Goal: Complete application form

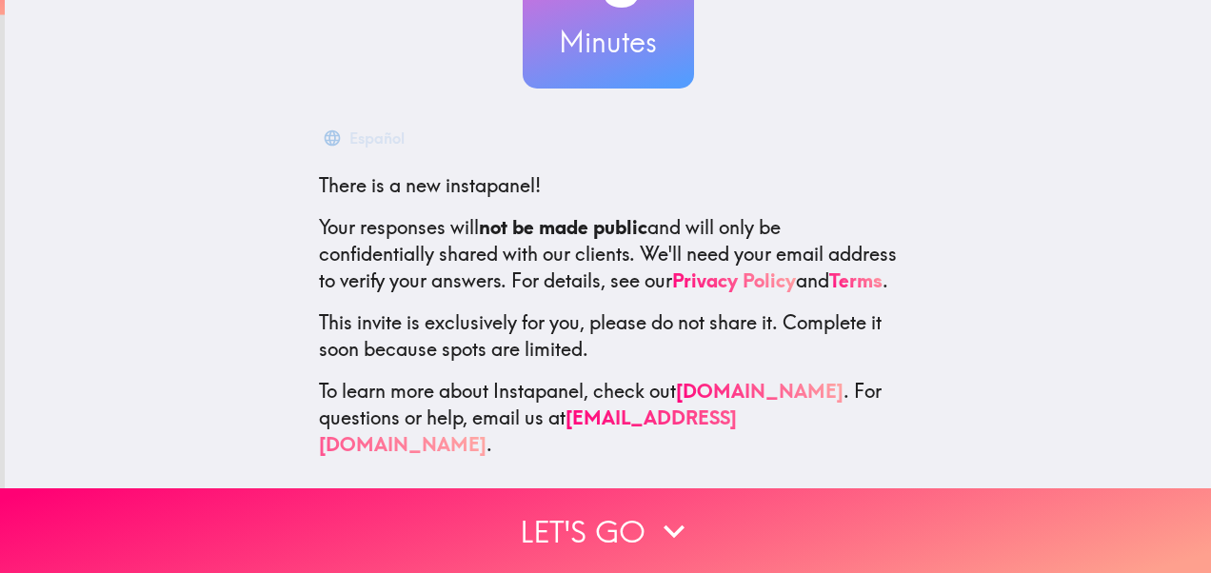
scroll to position [219, 0]
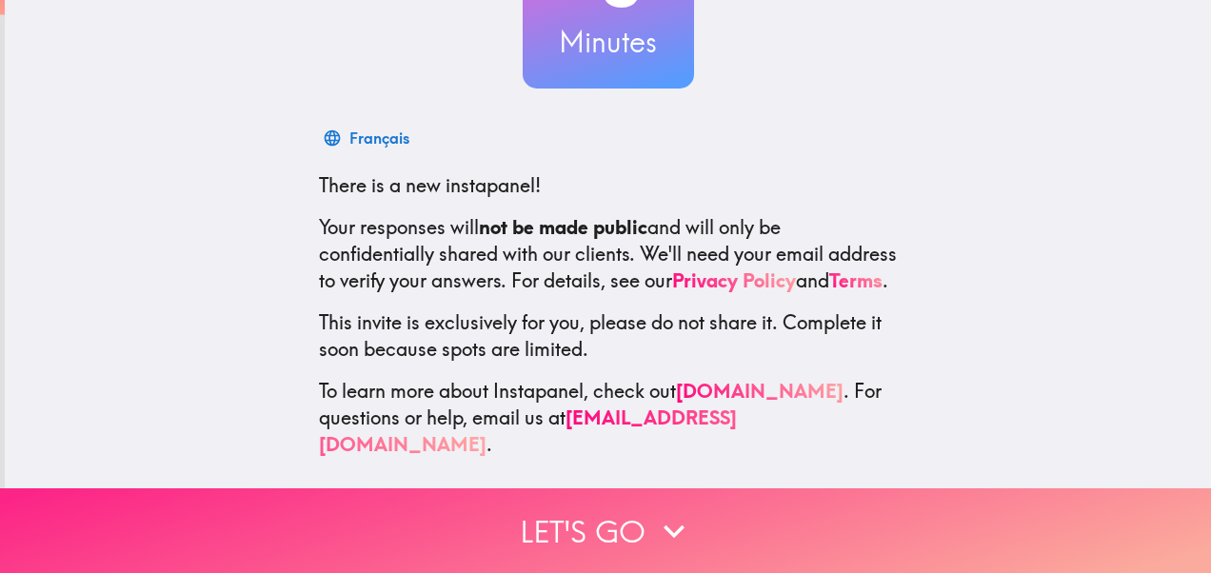
click at [563, 528] on button "Let's go" at bounding box center [605, 530] width 1211 height 85
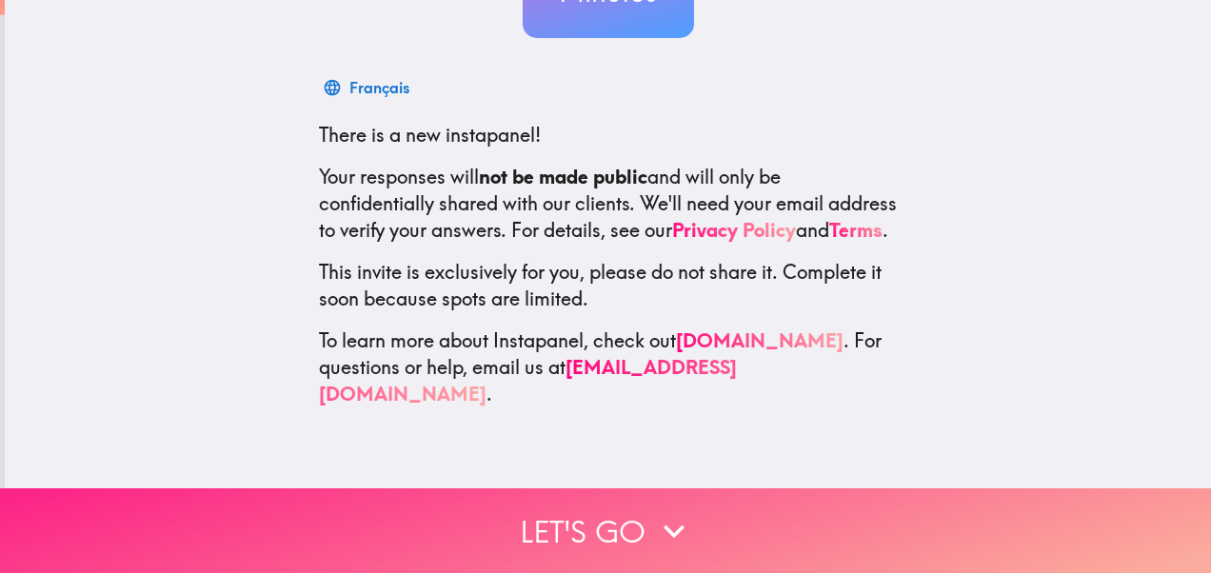
scroll to position [0, 0]
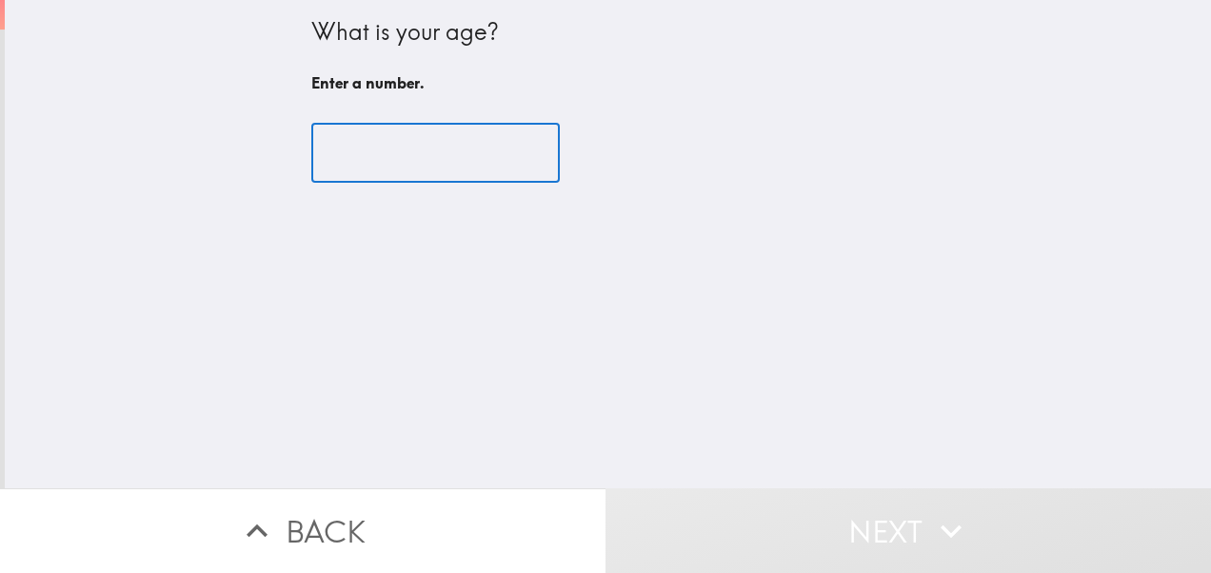
click at [387, 163] on input "number" at bounding box center [435, 153] width 248 height 59
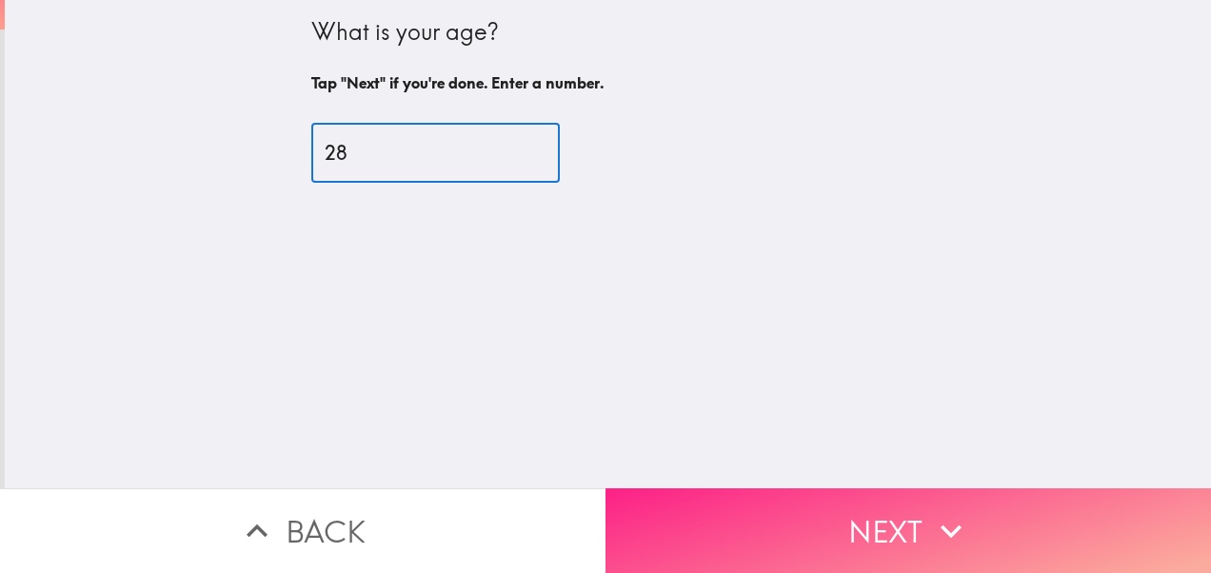
type input "28"
click at [739, 520] on button "Next" at bounding box center [907, 530] width 605 height 85
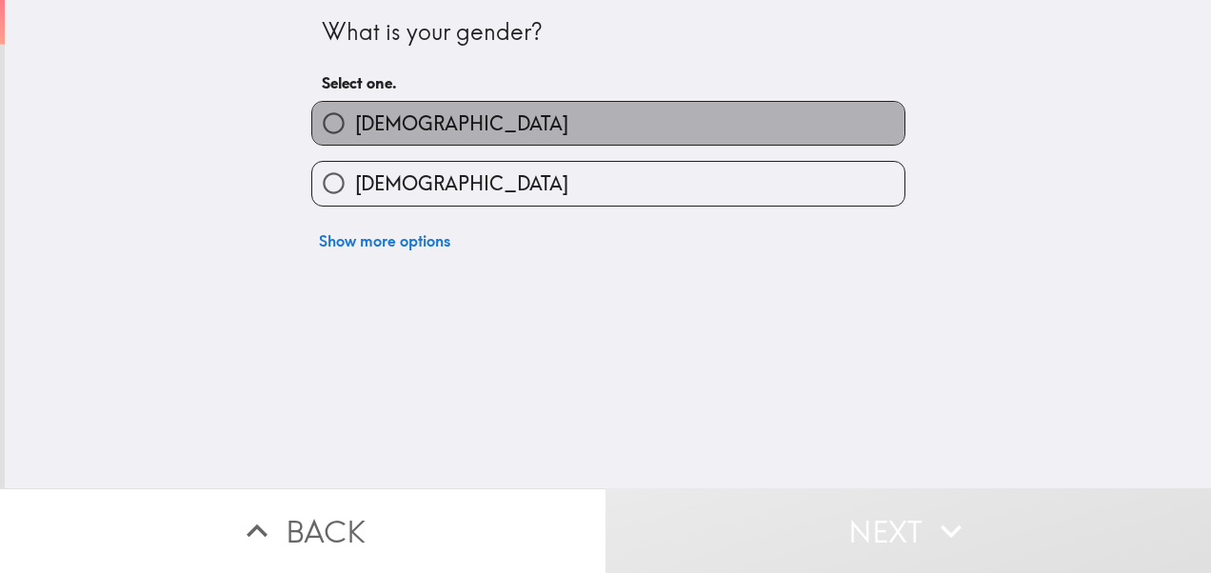
click at [409, 120] on label "[DEMOGRAPHIC_DATA]" at bounding box center [608, 123] width 592 height 43
click at [355, 120] on input "[DEMOGRAPHIC_DATA]" at bounding box center [333, 123] width 43 height 43
radio input "true"
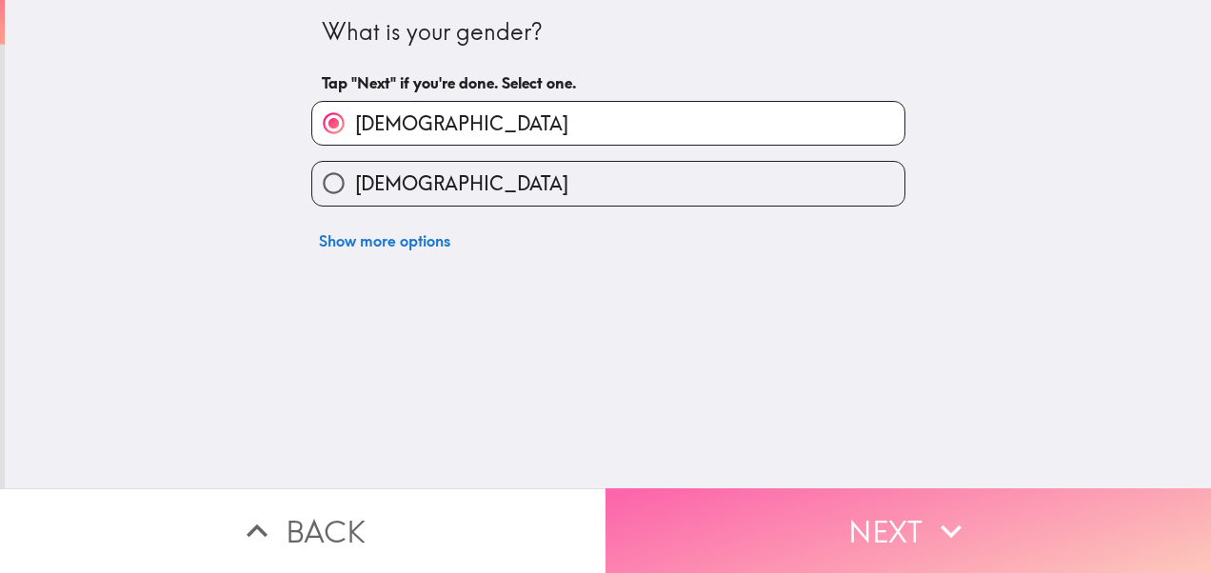
click at [712, 508] on button "Next" at bounding box center [907, 530] width 605 height 85
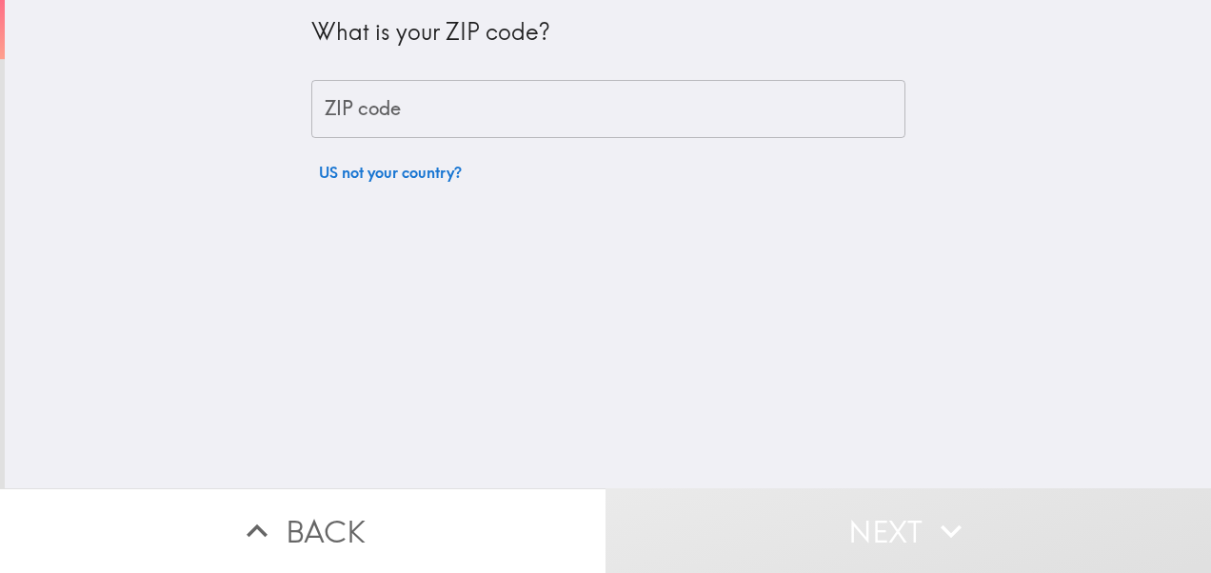
click at [450, 113] on input "ZIP code" at bounding box center [608, 109] width 594 height 59
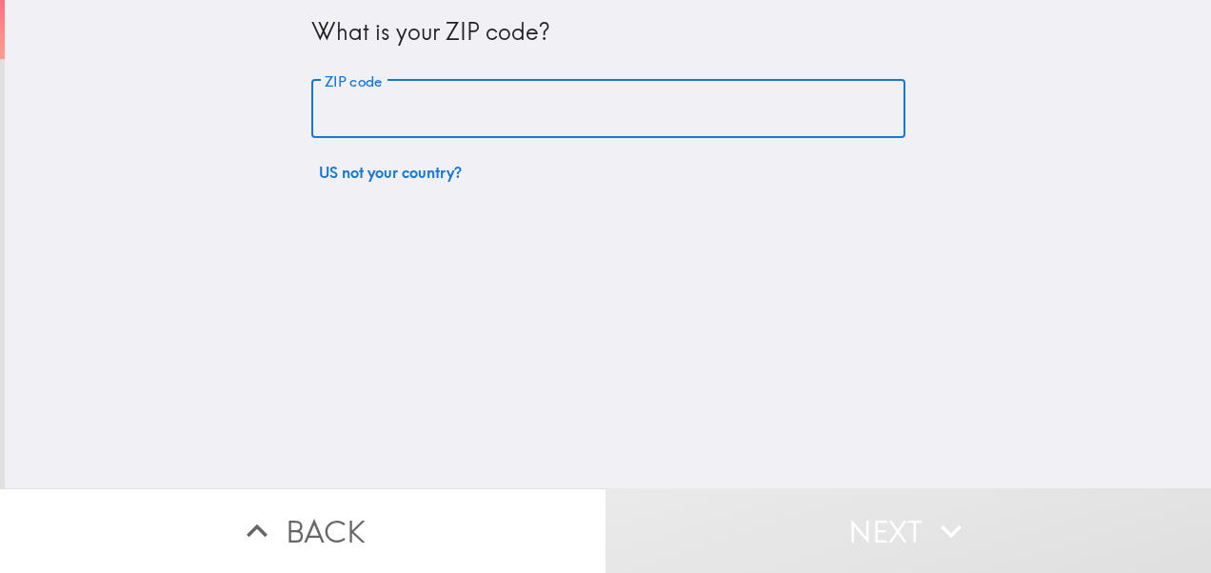
type input "33618"
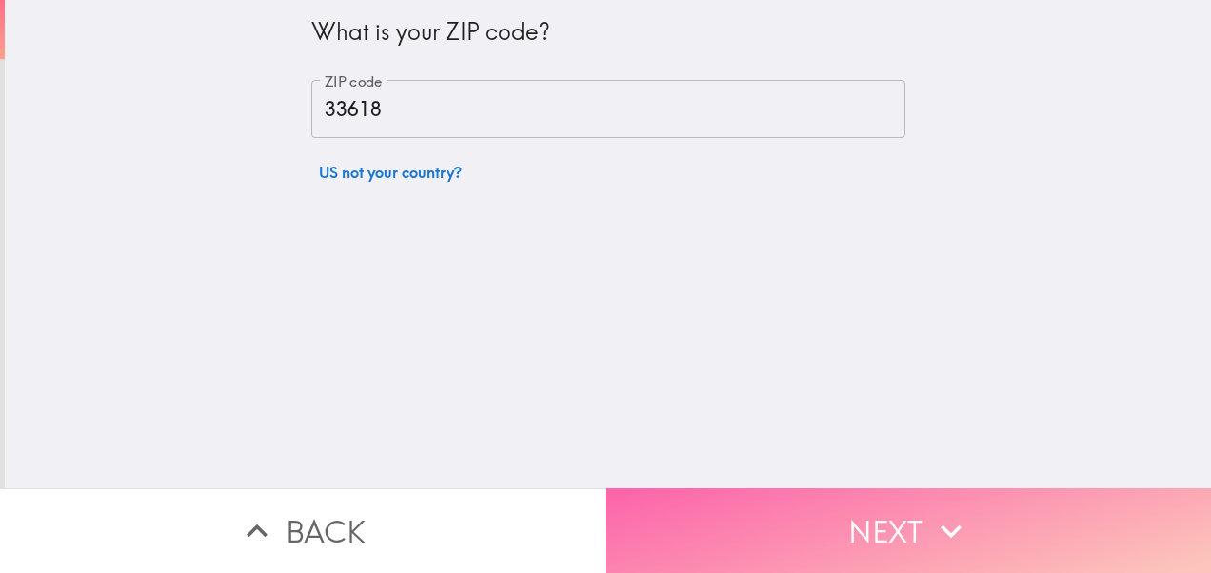
click at [805, 512] on button "Next" at bounding box center [907, 530] width 605 height 85
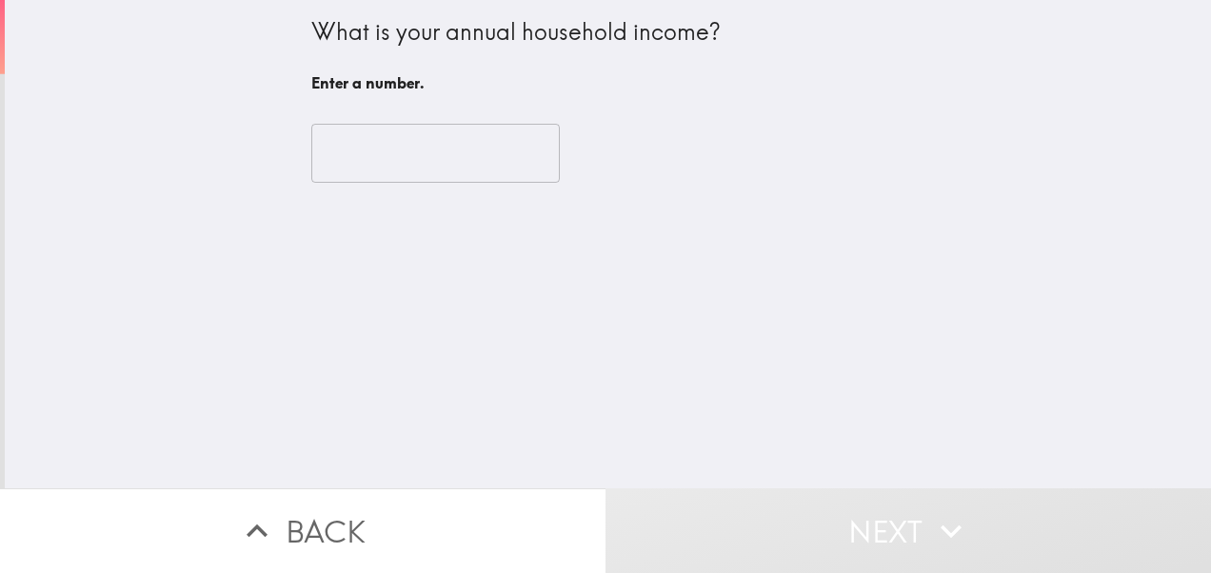
click at [415, 143] on input "number" at bounding box center [435, 153] width 248 height 59
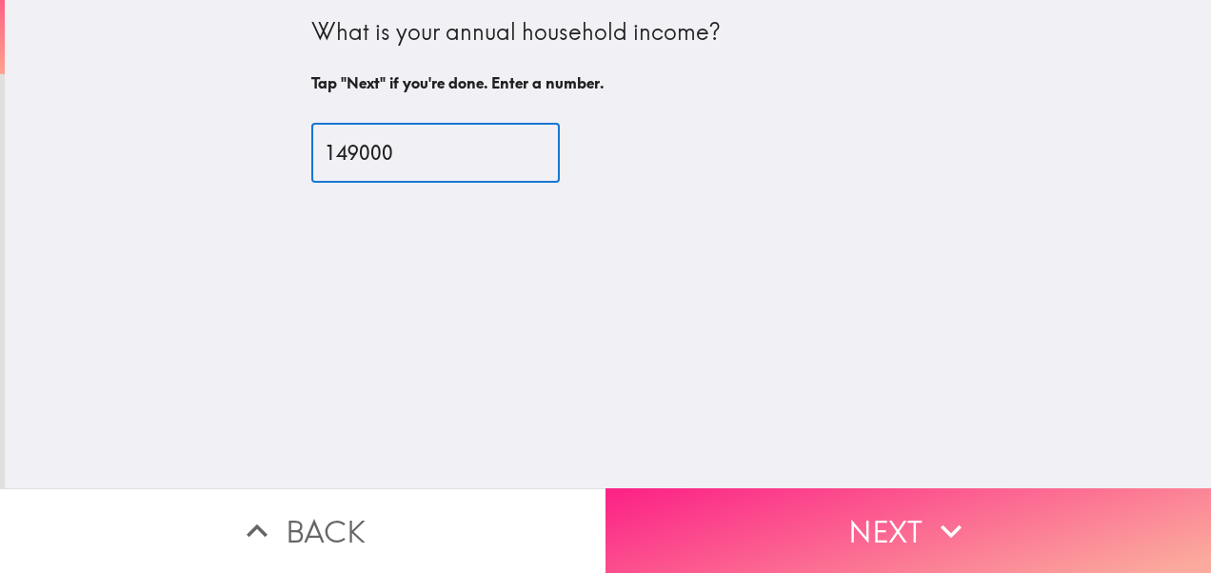
type input "149000"
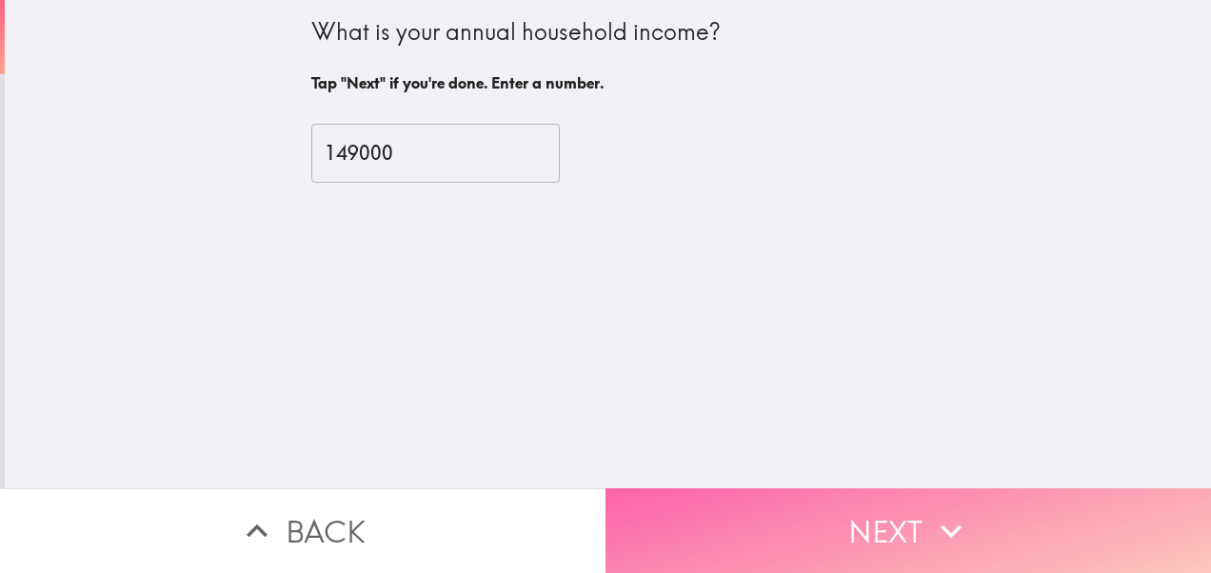
click at [782, 508] on button "Next" at bounding box center [907, 530] width 605 height 85
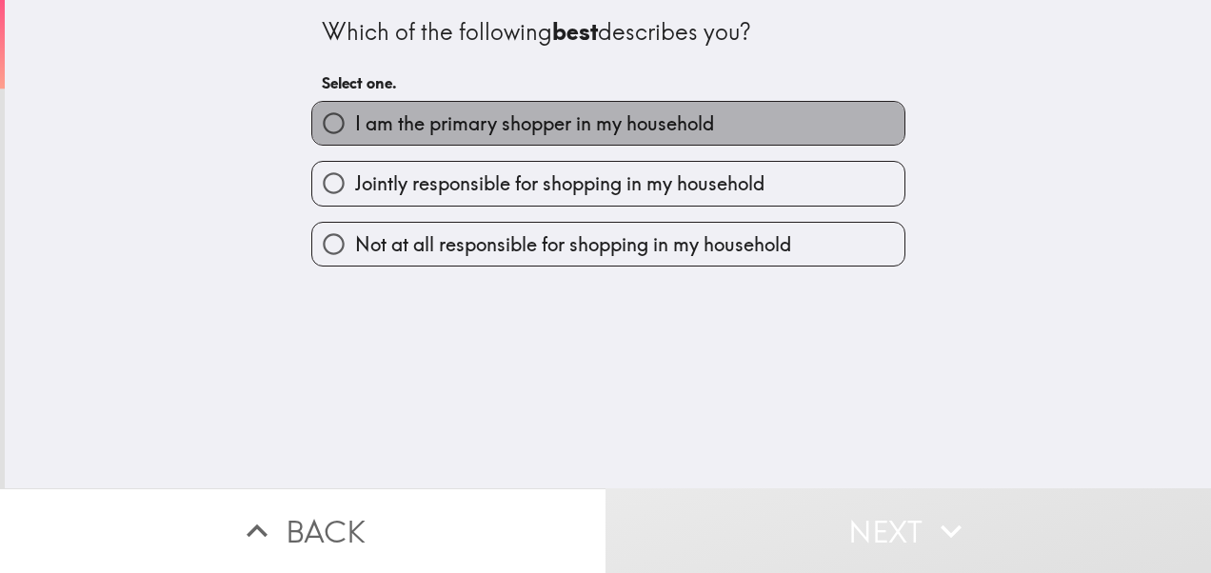
click at [546, 129] on span "I am the primary shopper in my household" at bounding box center [534, 123] width 359 height 27
click at [355, 129] on input "I am the primary shopper in my household" at bounding box center [333, 123] width 43 height 43
radio input "true"
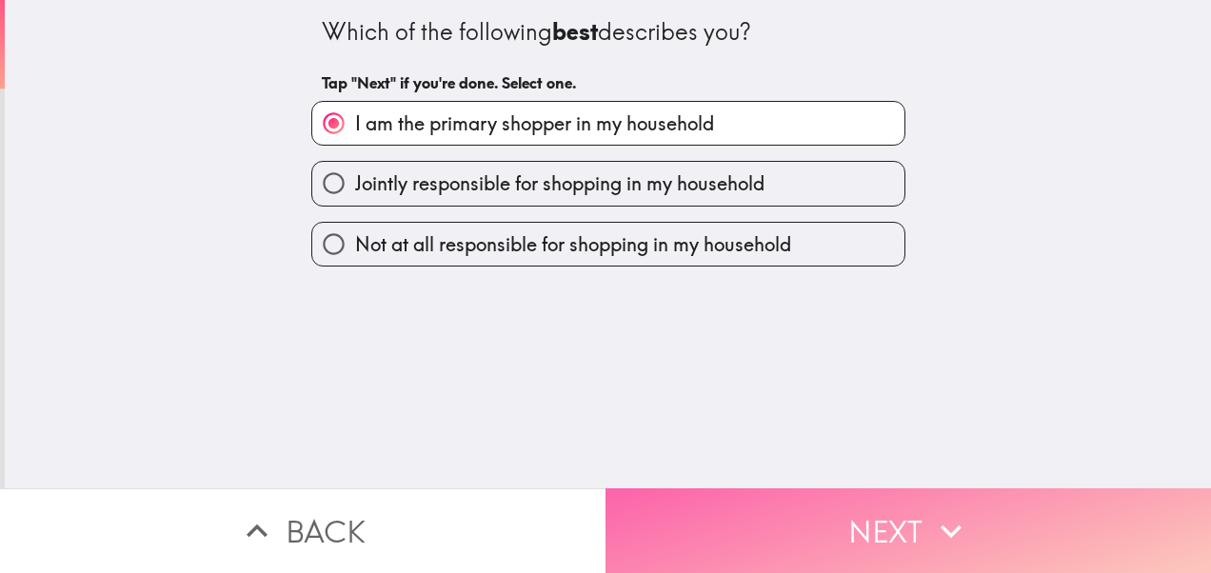
click at [745, 503] on button "Next" at bounding box center [907, 530] width 605 height 85
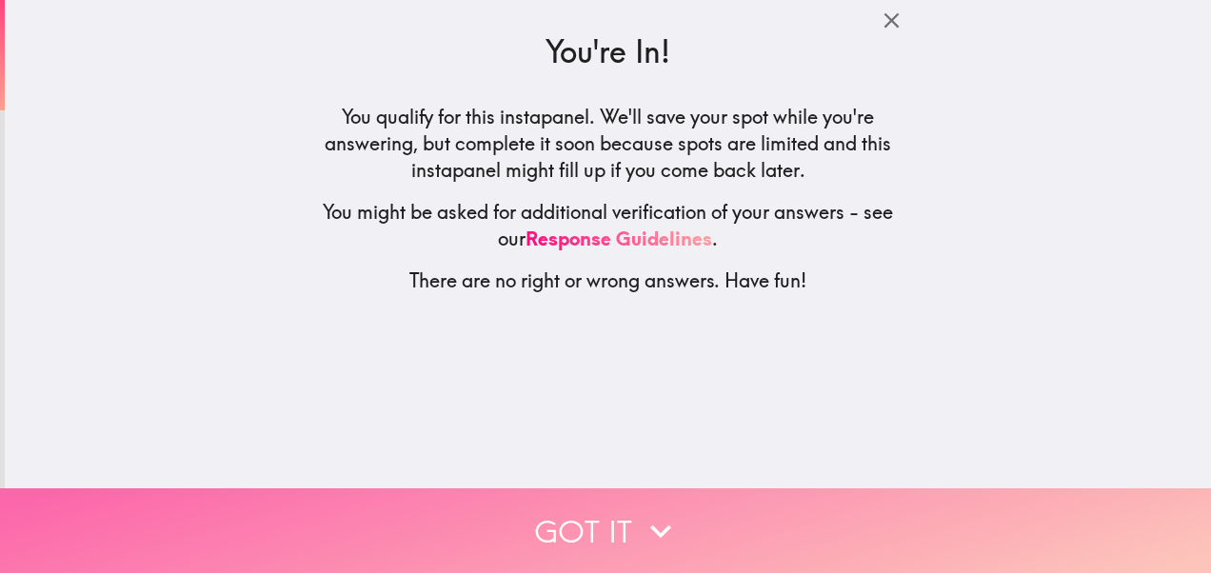
click at [658, 510] on icon "button" at bounding box center [661, 531] width 42 height 42
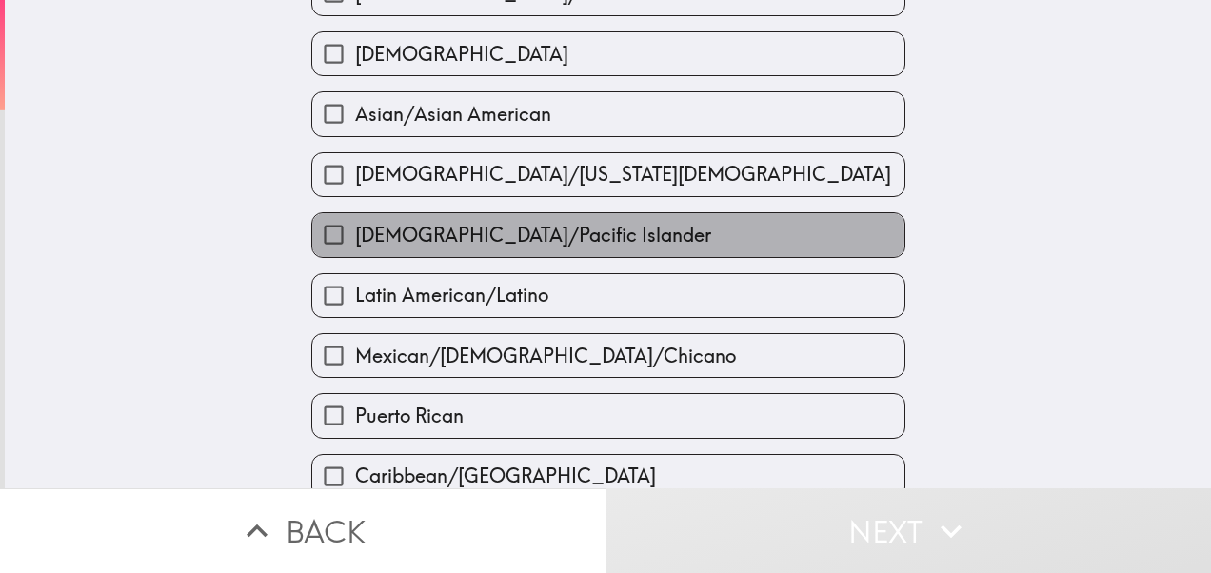
click at [583, 239] on span "[DEMOGRAPHIC_DATA]/Pacific Islander" at bounding box center [533, 235] width 356 height 27
click at [355, 239] on input "[DEMOGRAPHIC_DATA]/Pacific Islander" at bounding box center [333, 234] width 43 height 43
checkbox input "true"
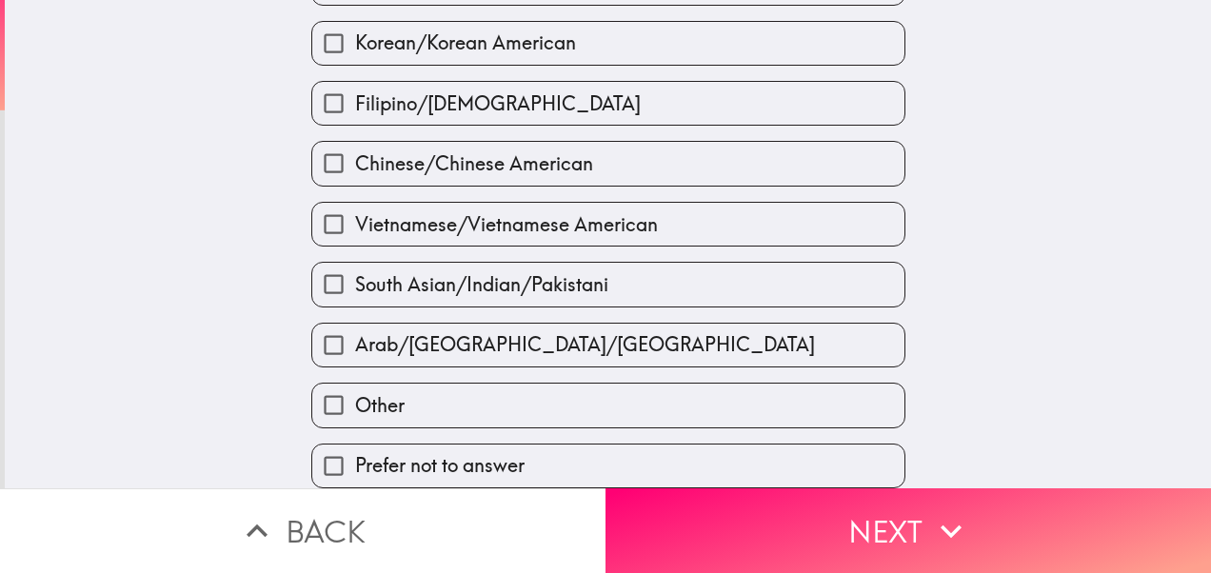
scroll to position [771, 0]
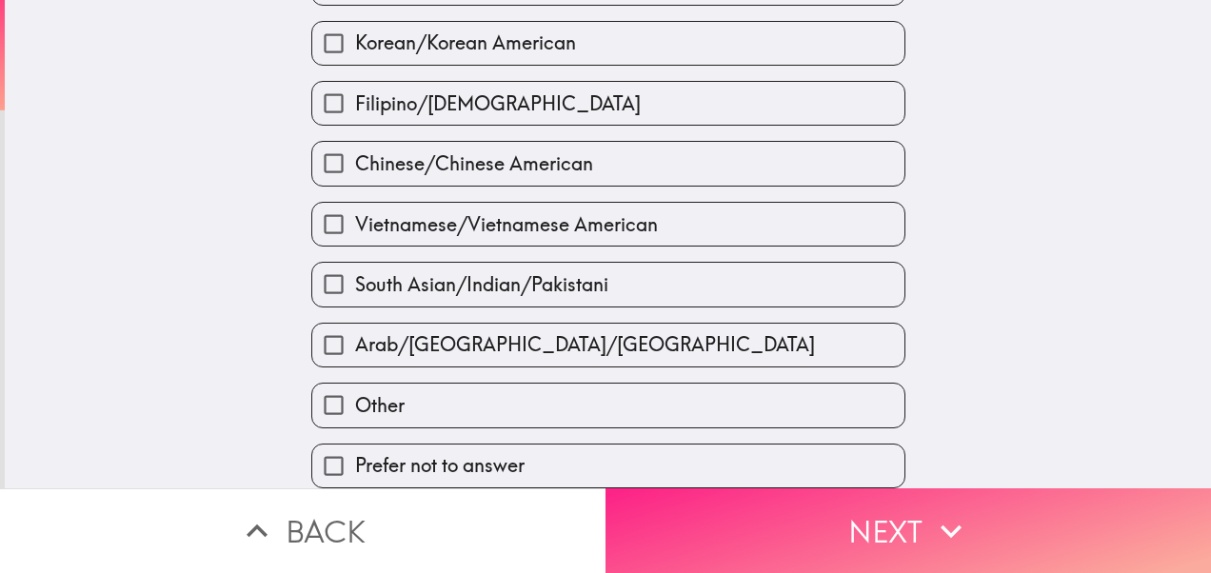
click at [788, 530] on button "Next" at bounding box center [907, 530] width 605 height 85
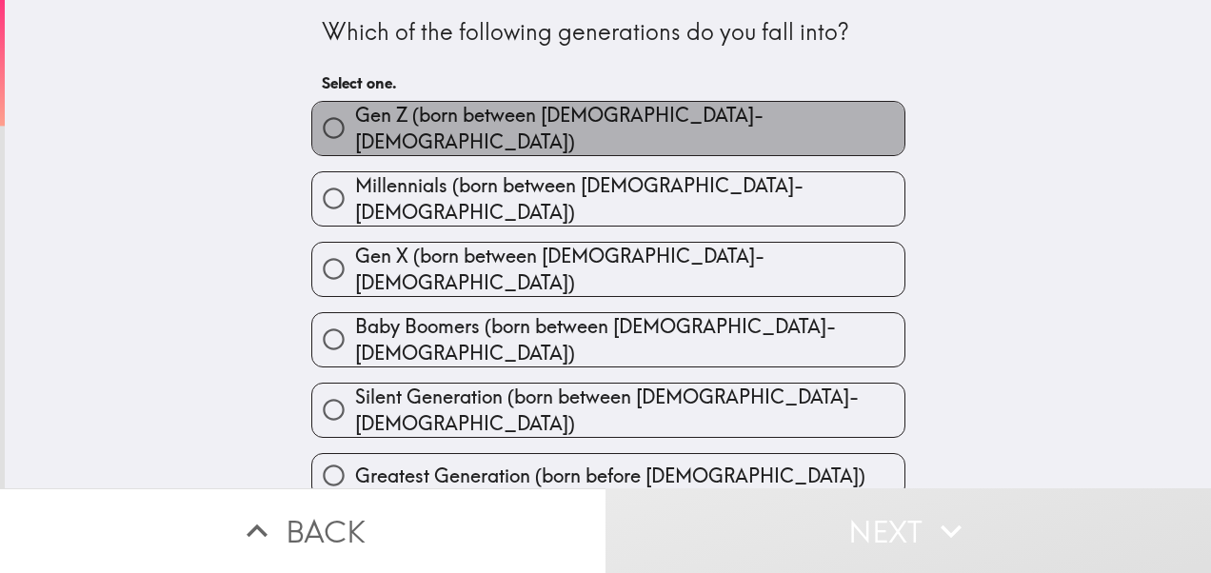
click at [623, 119] on span "Gen Z (born between [DEMOGRAPHIC_DATA]-[DEMOGRAPHIC_DATA])" at bounding box center [629, 128] width 549 height 53
click at [355, 119] on input "Gen Z (born between [DEMOGRAPHIC_DATA]-[DEMOGRAPHIC_DATA])" at bounding box center [333, 128] width 43 height 43
radio input "true"
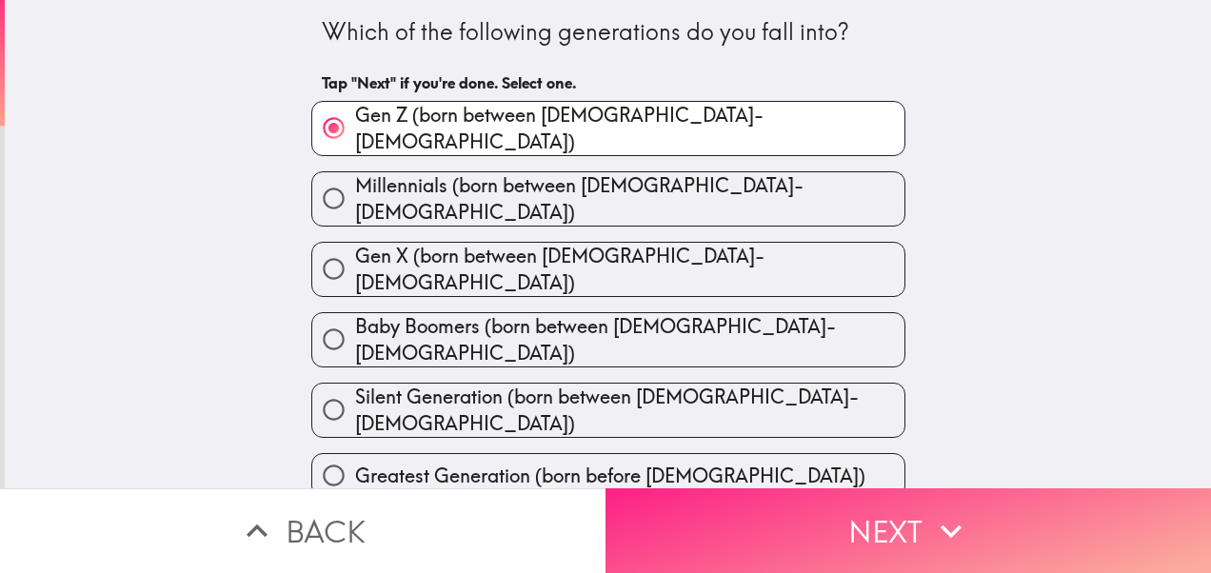
click at [884, 514] on button "Next" at bounding box center [907, 530] width 605 height 85
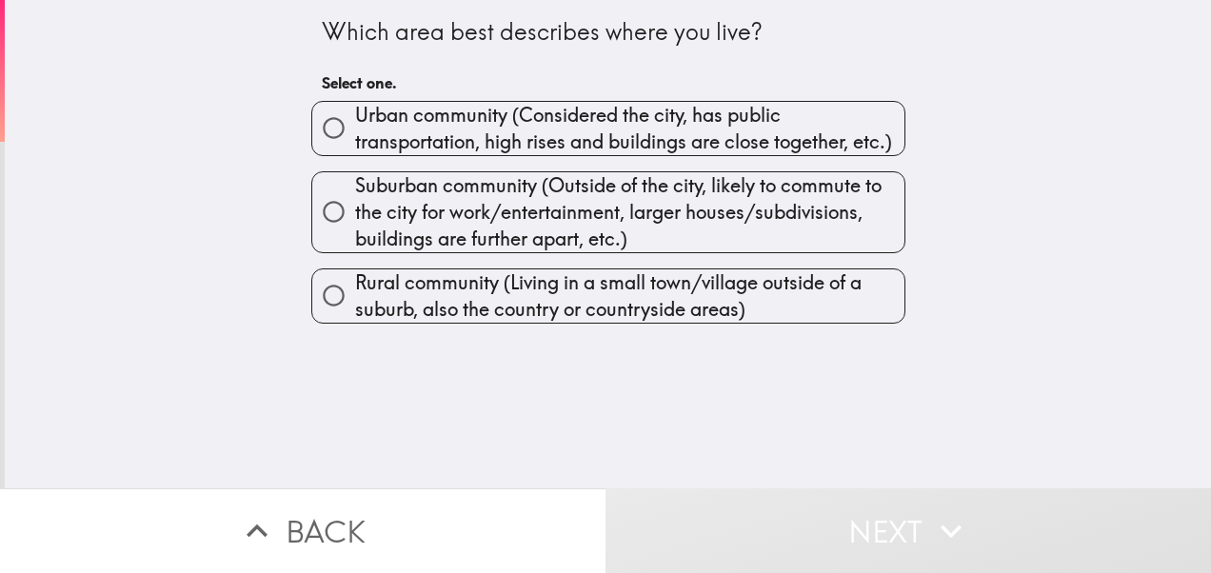
click at [600, 188] on span "Suburban community (Outside of the city, likely to commute to the city for work…" at bounding box center [629, 212] width 549 height 80
click at [355, 190] on input "Suburban community (Outside of the city, likely to commute to the city for work…" at bounding box center [333, 211] width 43 height 43
radio input "true"
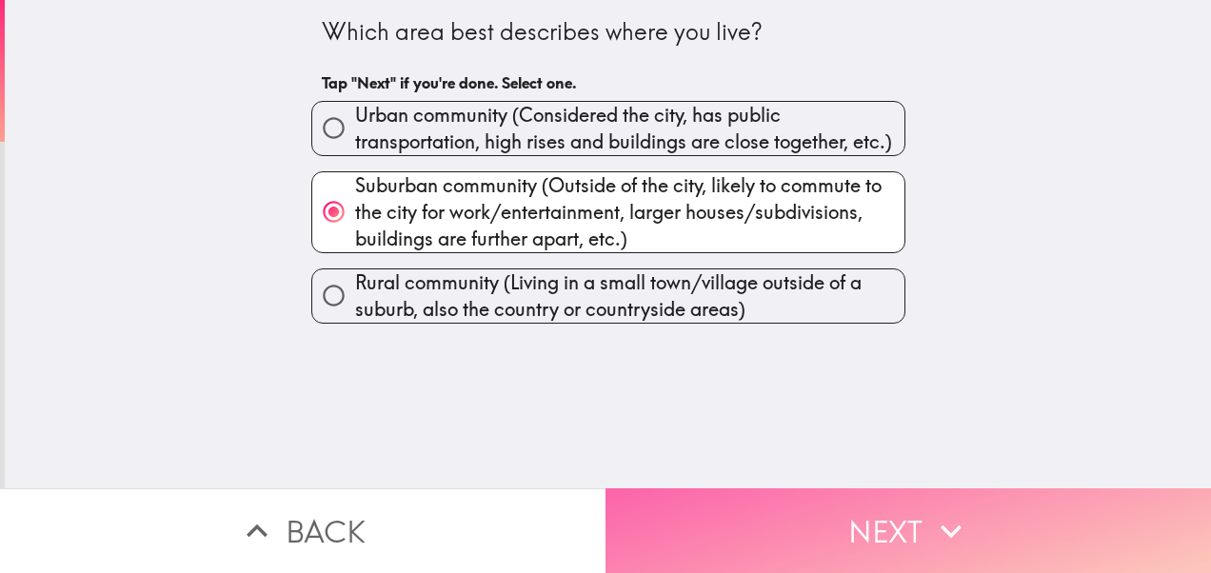
click at [721, 512] on button "Next" at bounding box center [907, 530] width 605 height 85
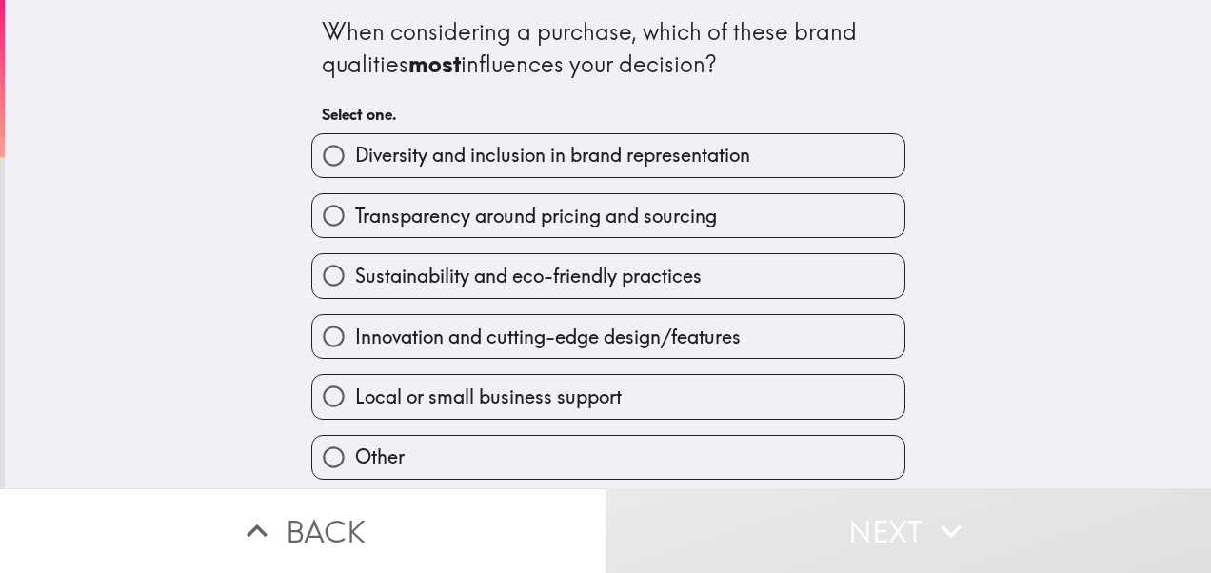
scroll to position [70, 0]
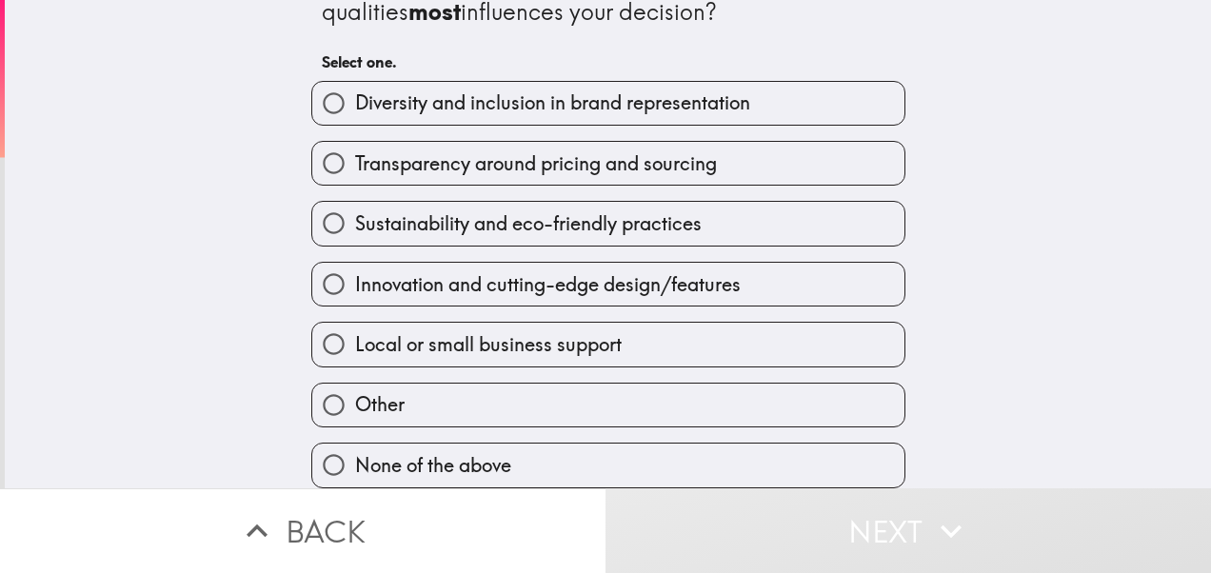
click at [584, 154] on span "Transparency around pricing and sourcing" at bounding box center [536, 163] width 362 height 27
click at [355, 154] on input "Transparency around pricing and sourcing" at bounding box center [333, 163] width 43 height 43
radio input "true"
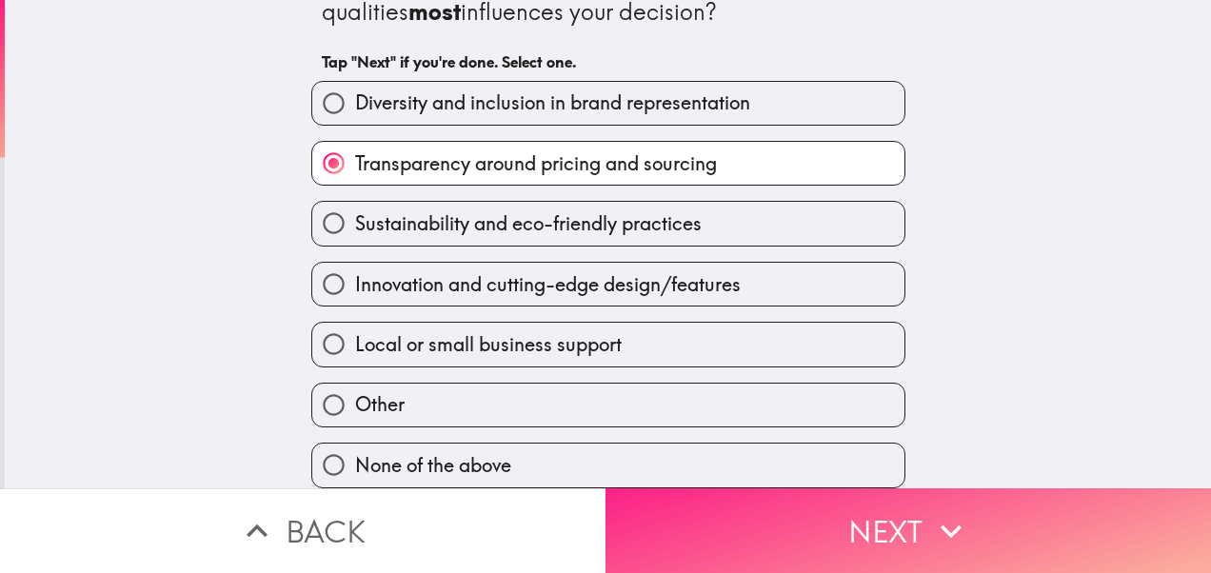
click at [761, 514] on button "Next" at bounding box center [907, 530] width 605 height 85
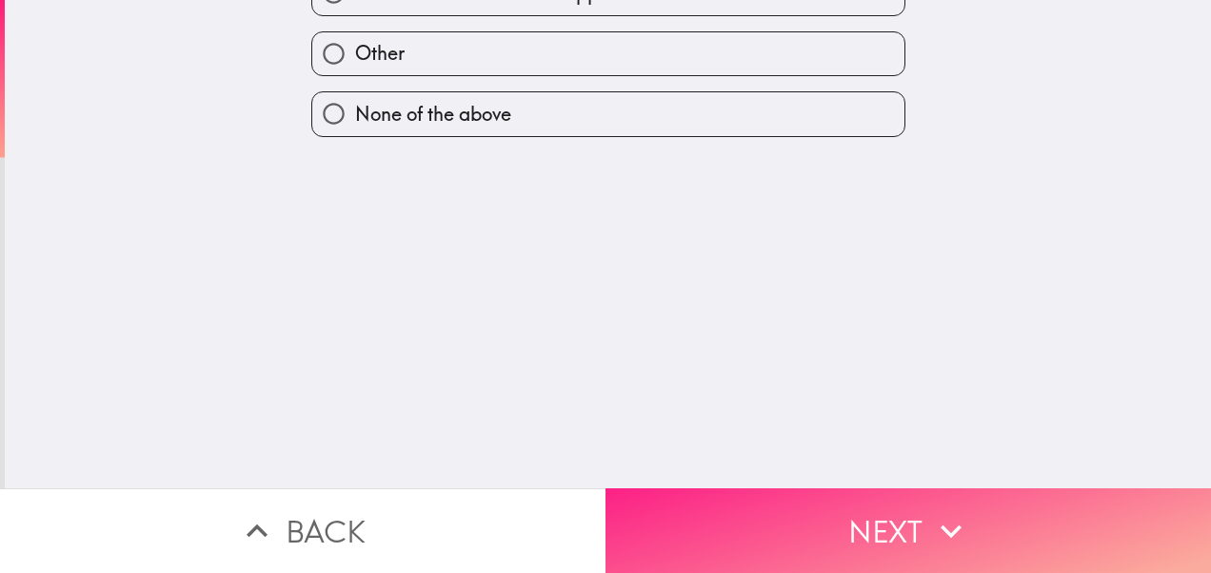
scroll to position [0, 0]
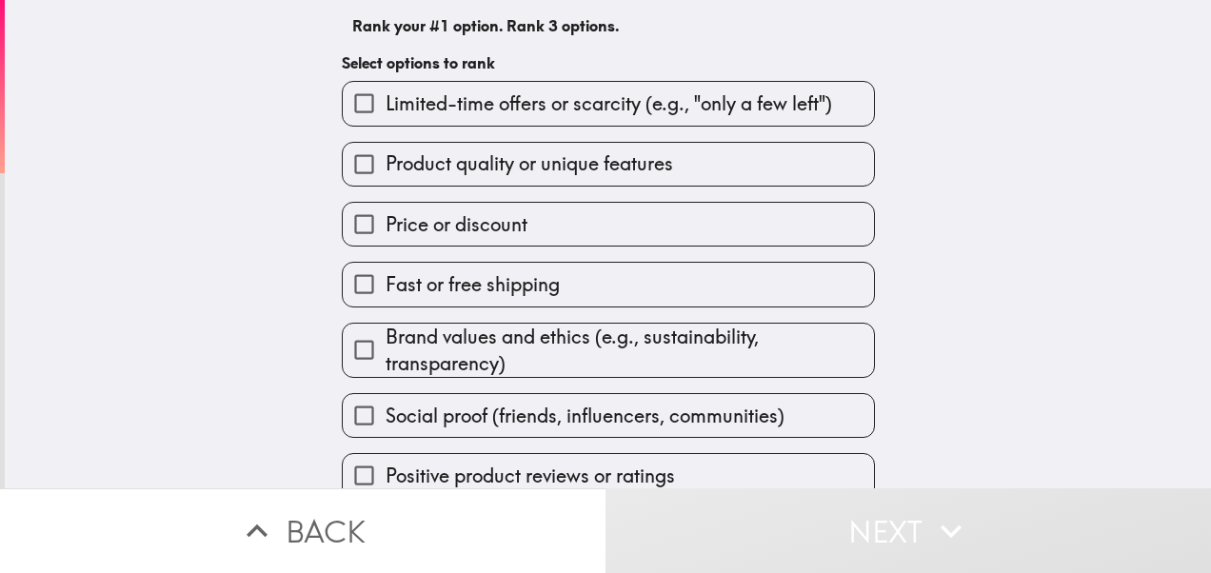
scroll to position [181, 0]
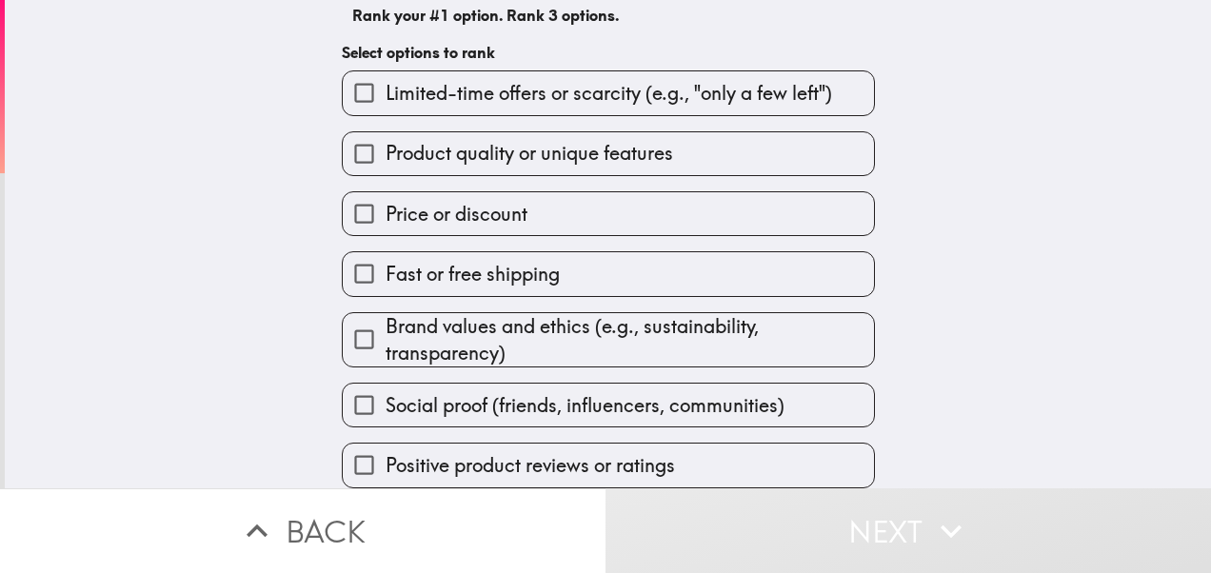
click at [605, 453] on span "Positive product reviews or ratings" at bounding box center [529, 465] width 289 height 27
click at [385, 453] on input "Positive product reviews or ratings" at bounding box center [364, 465] width 43 height 43
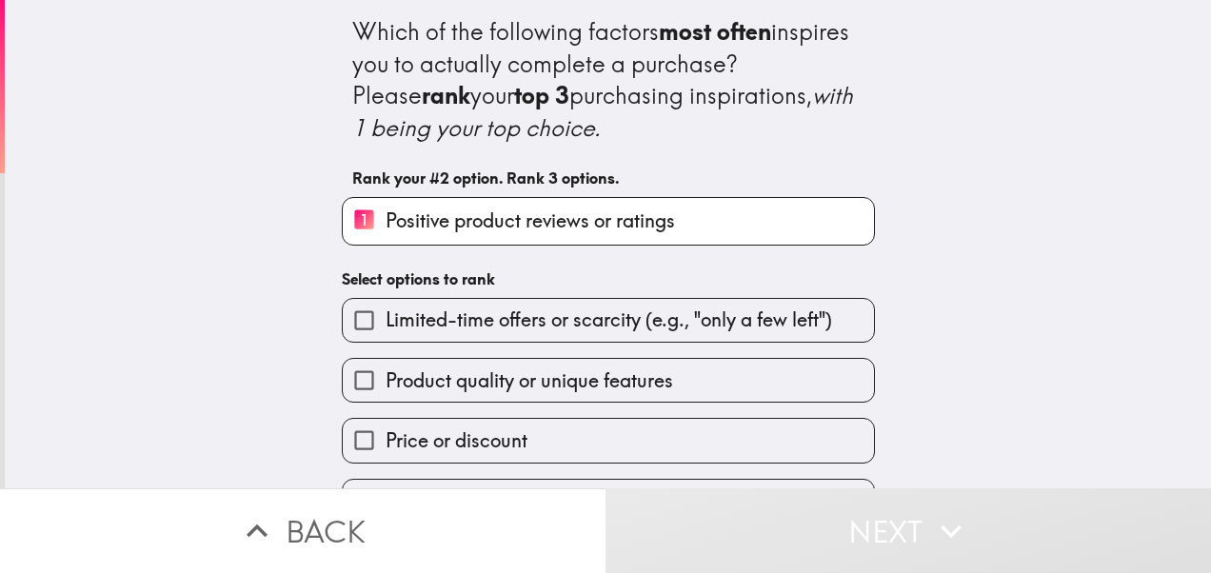
scroll to position [185, 0]
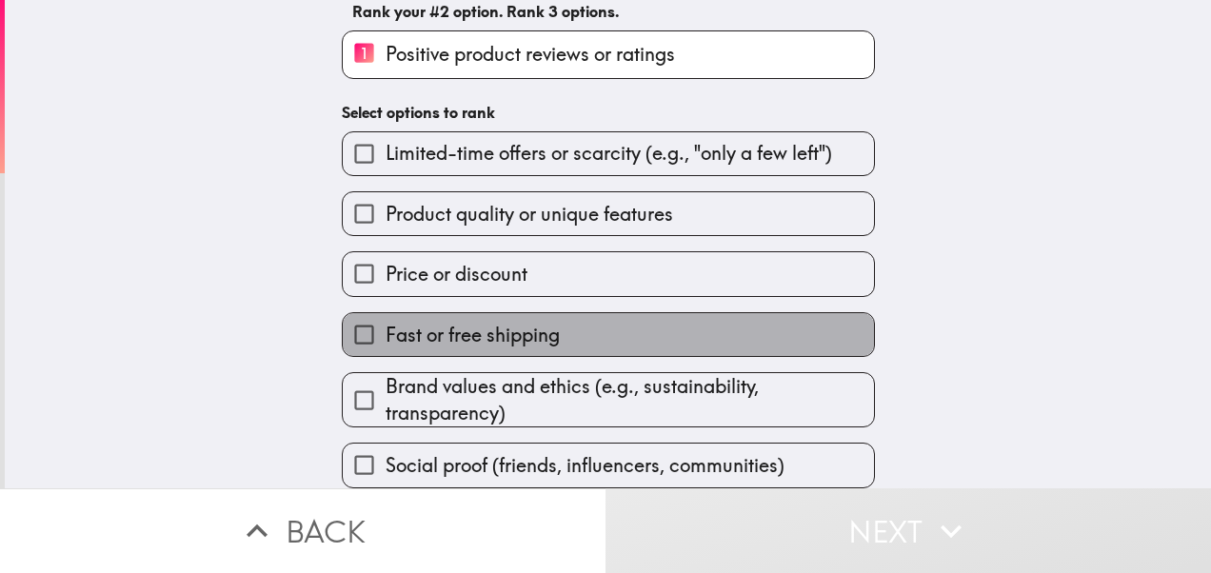
click at [569, 313] on label "Fast or free shipping" at bounding box center [608, 334] width 531 height 43
click at [385, 313] on input "Fast or free shipping" at bounding box center [364, 334] width 43 height 43
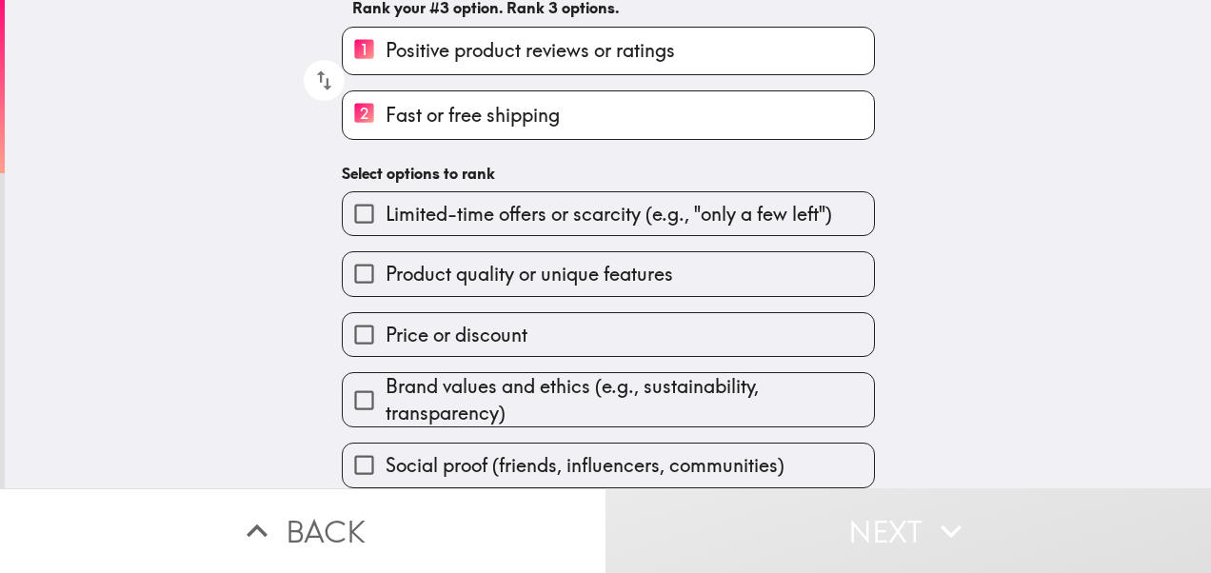
scroll to position [188, 0]
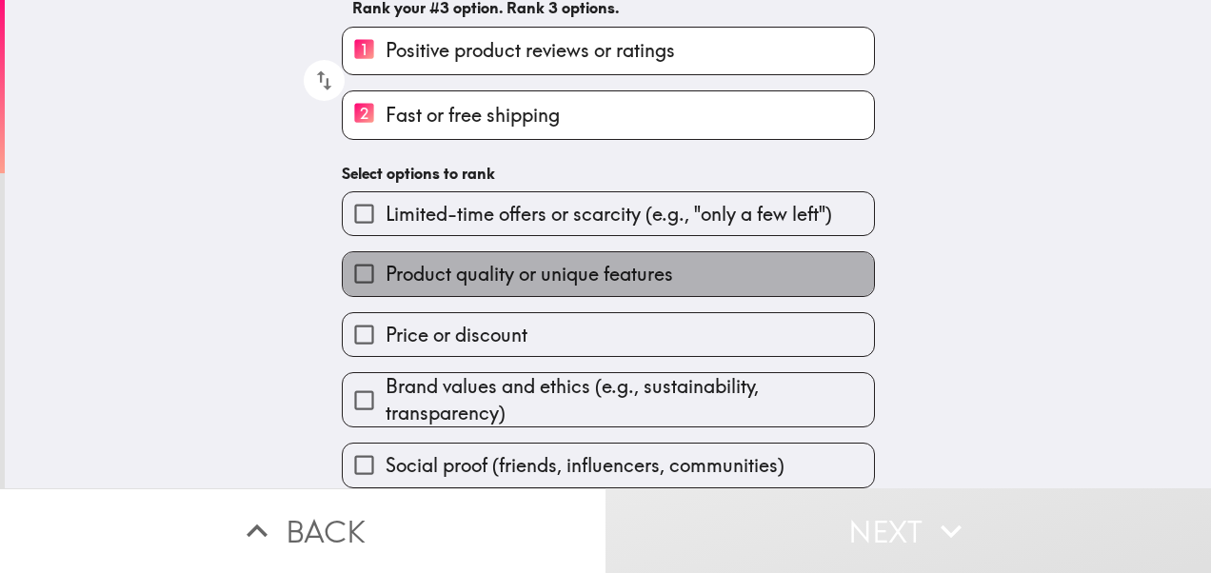
click at [630, 261] on span "Product quality or unique features" at bounding box center [528, 274] width 287 height 27
click at [385, 259] on input "Product quality or unique features" at bounding box center [364, 273] width 43 height 43
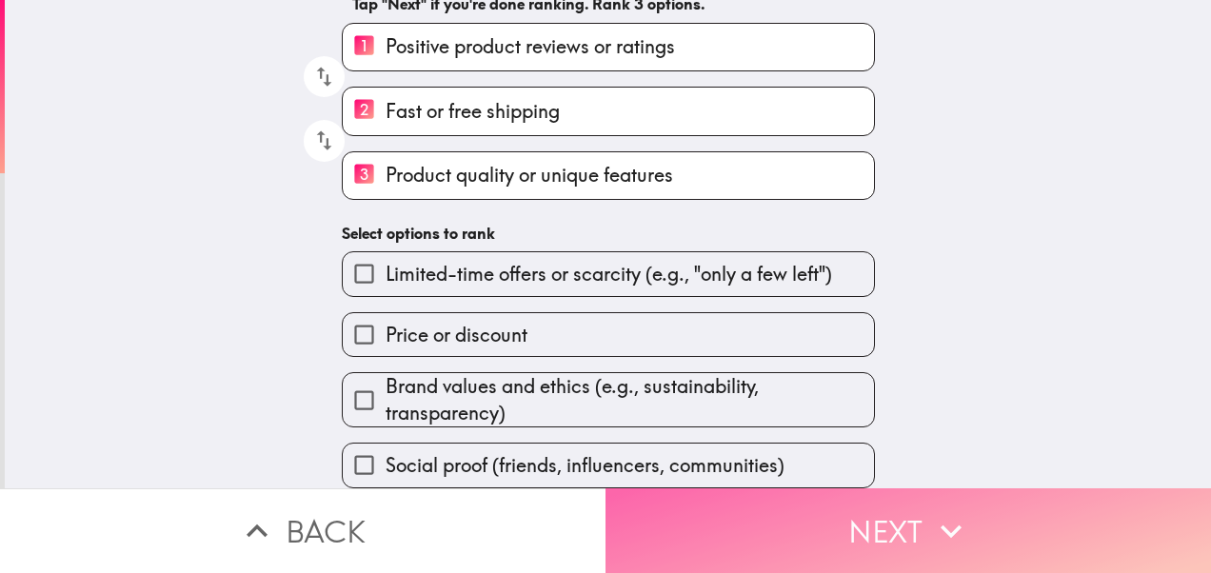
click at [908, 514] on button "Next" at bounding box center [907, 530] width 605 height 85
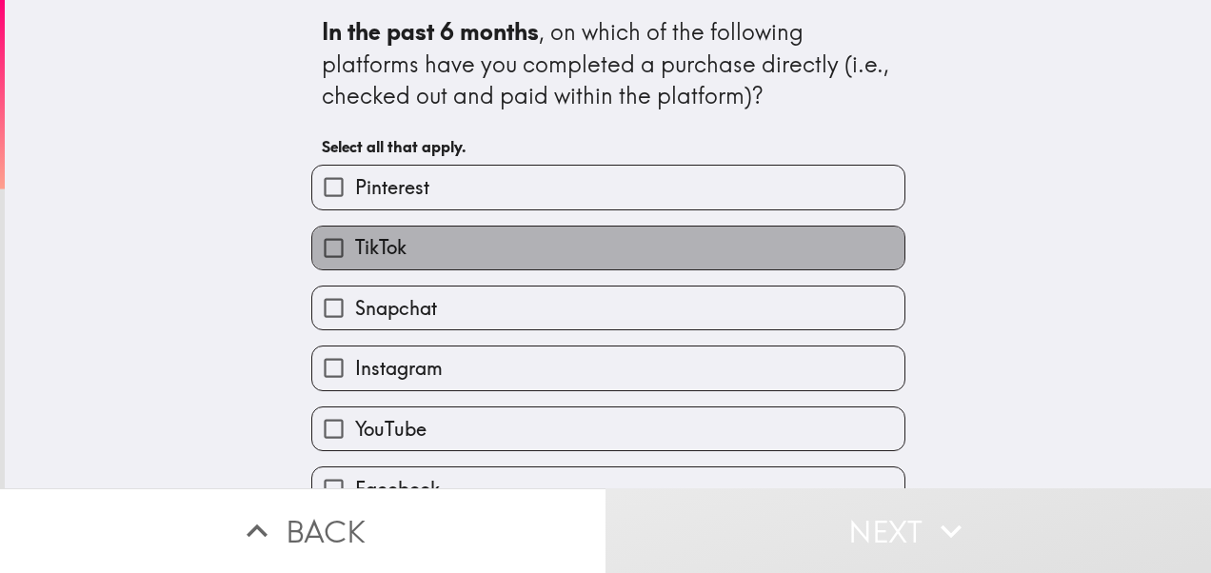
click at [514, 238] on label "TikTok" at bounding box center [608, 248] width 592 height 43
click at [355, 238] on input "TikTok" at bounding box center [333, 248] width 43 height 43
checkbox input "true"
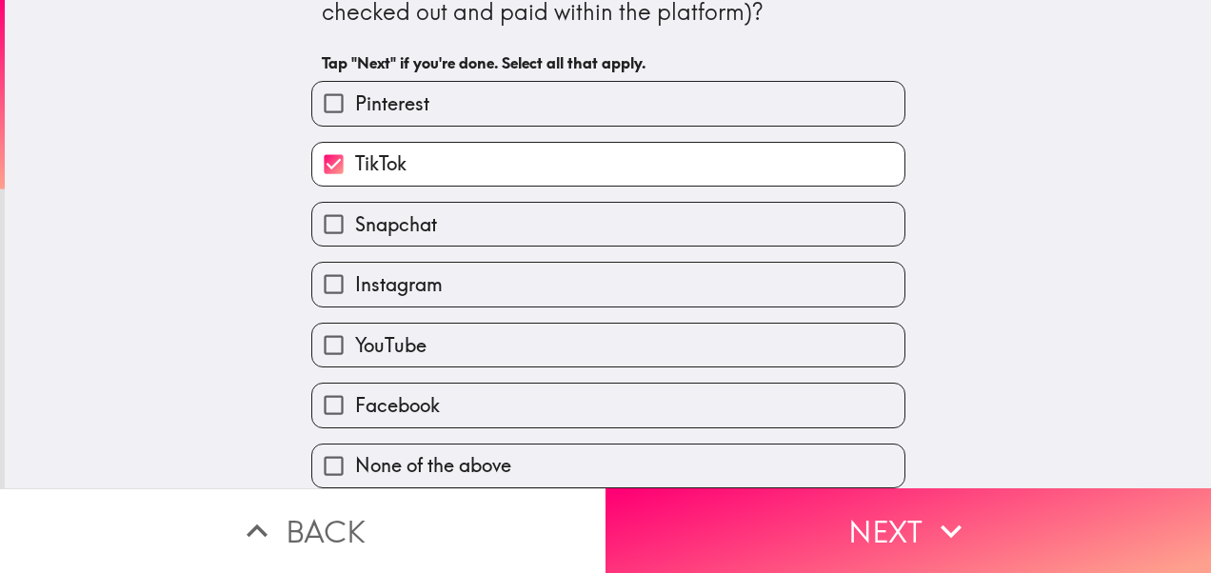
scroll to position [103, 0]
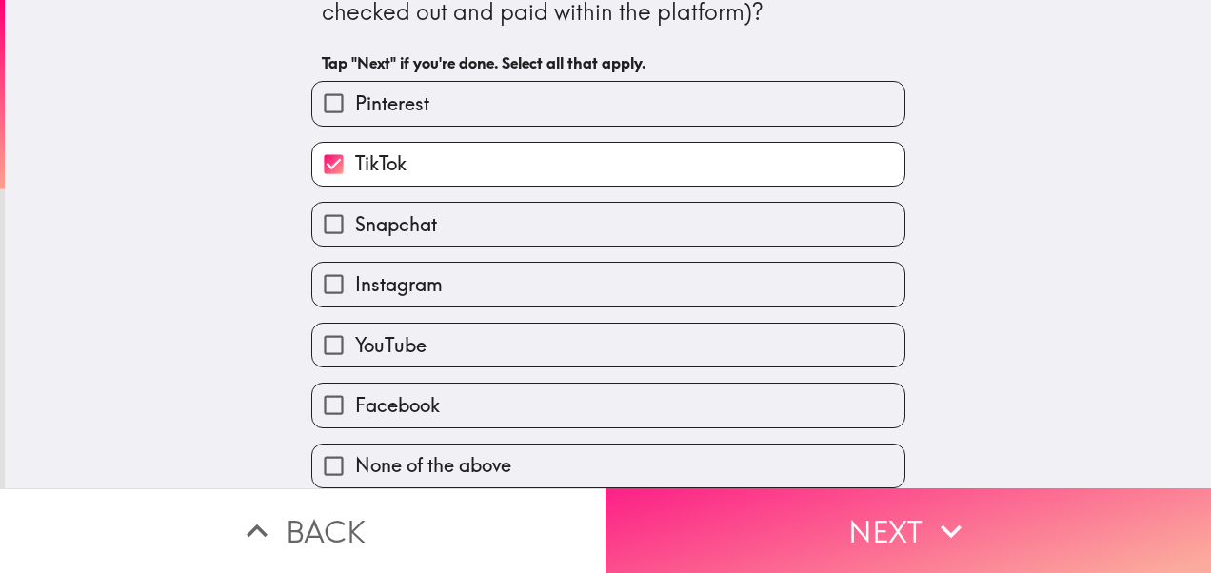
click at [756, 511] on button "Next" at bounding box center [907, 530] width 605 height 85
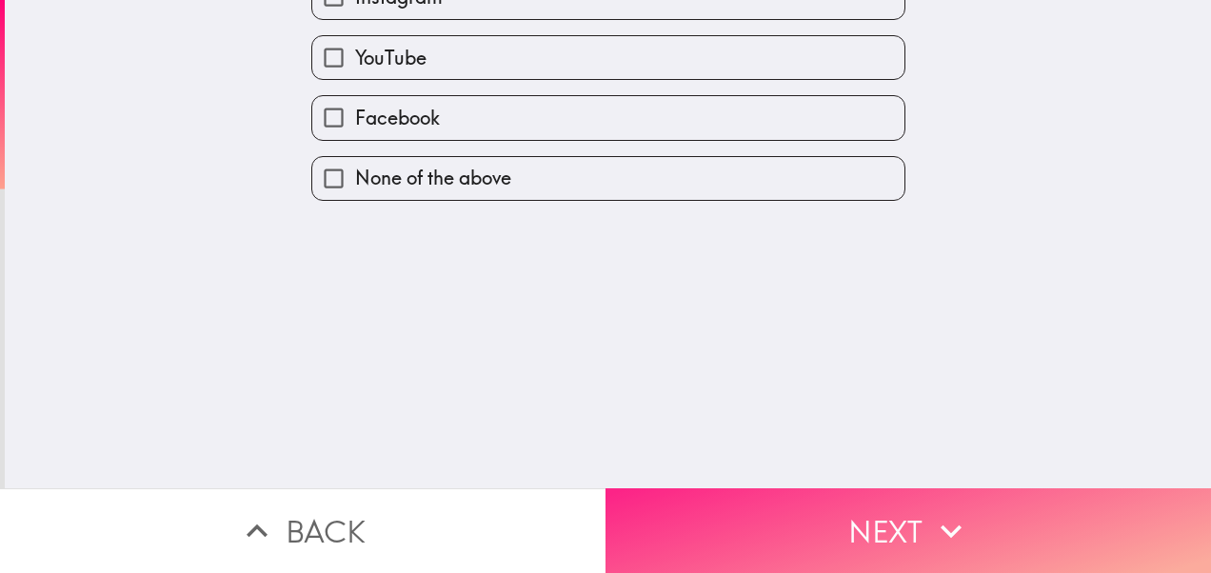
scroll to position [0, 0]
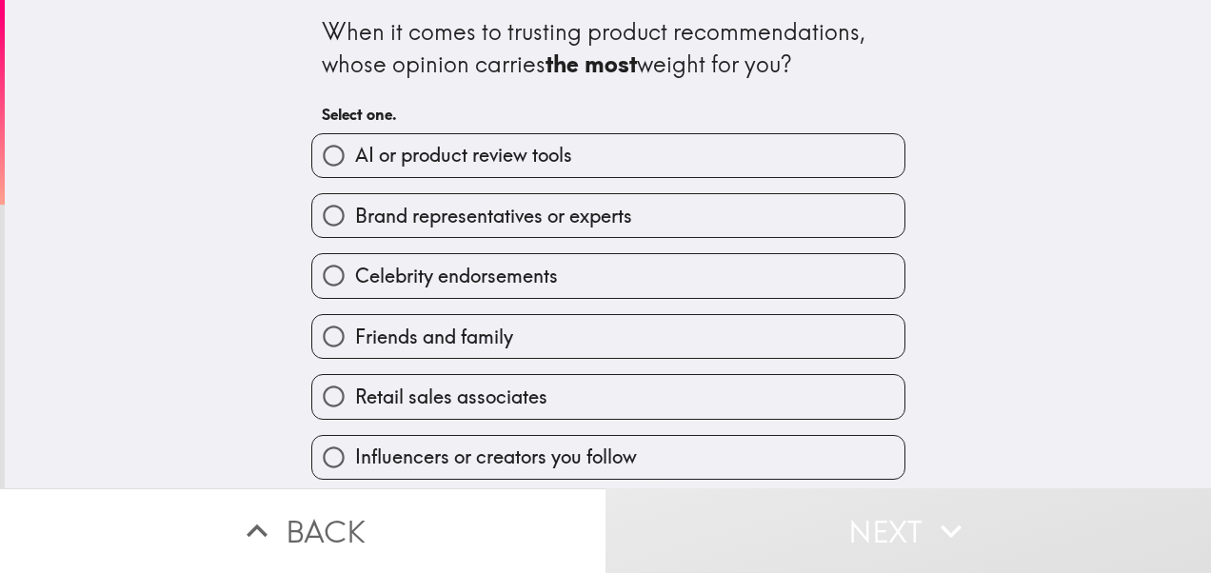
click at [680, 162] on label "AI or product review tools" at bounding box center [608, 155] width 592 height 43
click at [355, 162] on input "AI or product review tools" at bounding box center [333, 155] width 43 height 43
radio input "true"
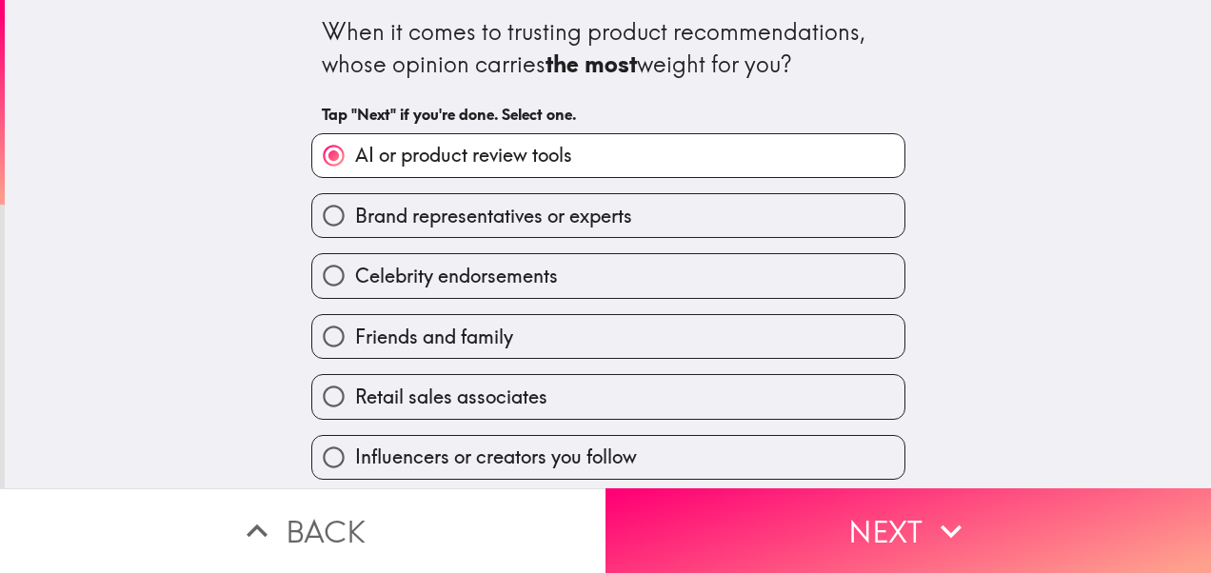
scroll to position [10, 0]
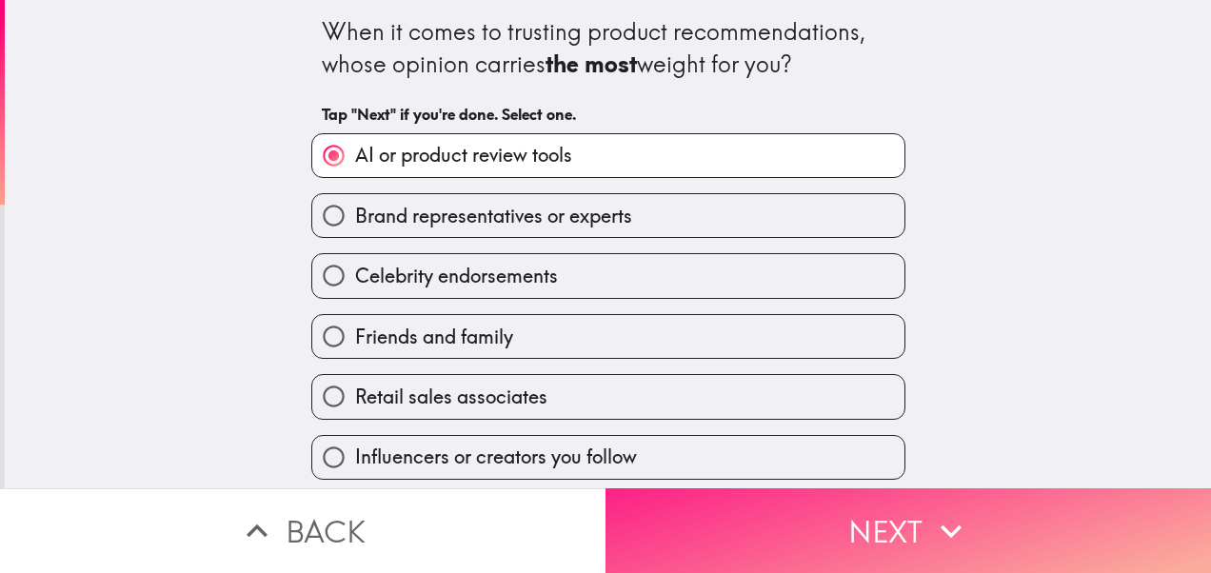
click at [747, 516] on button "Next" at bounding box center [907, 530] width 605 height 85
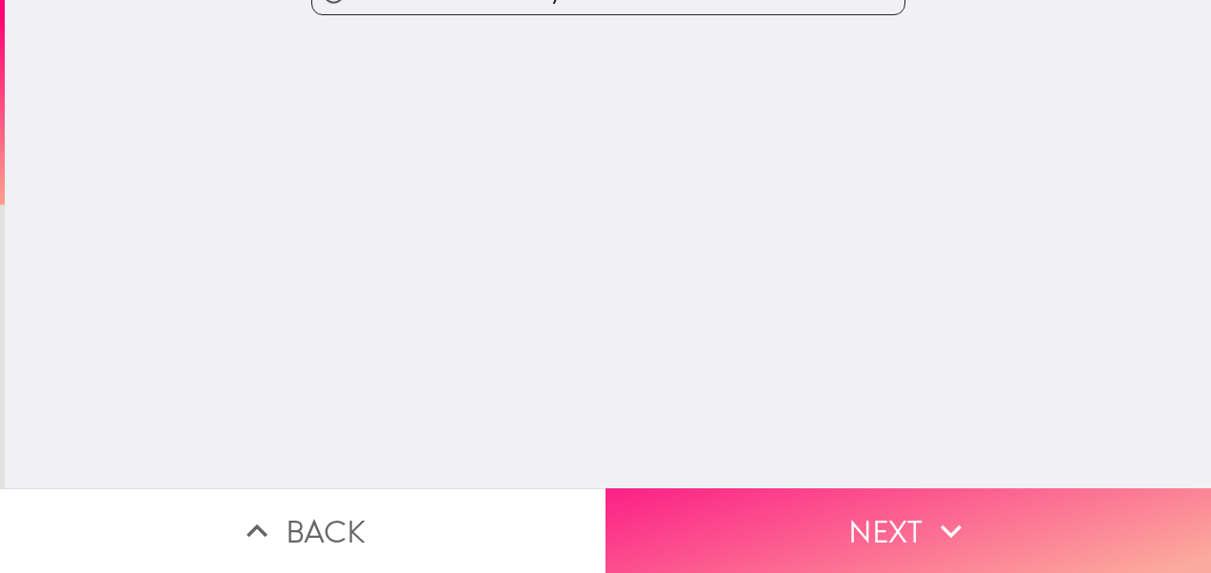
scroll to position [0, 0]
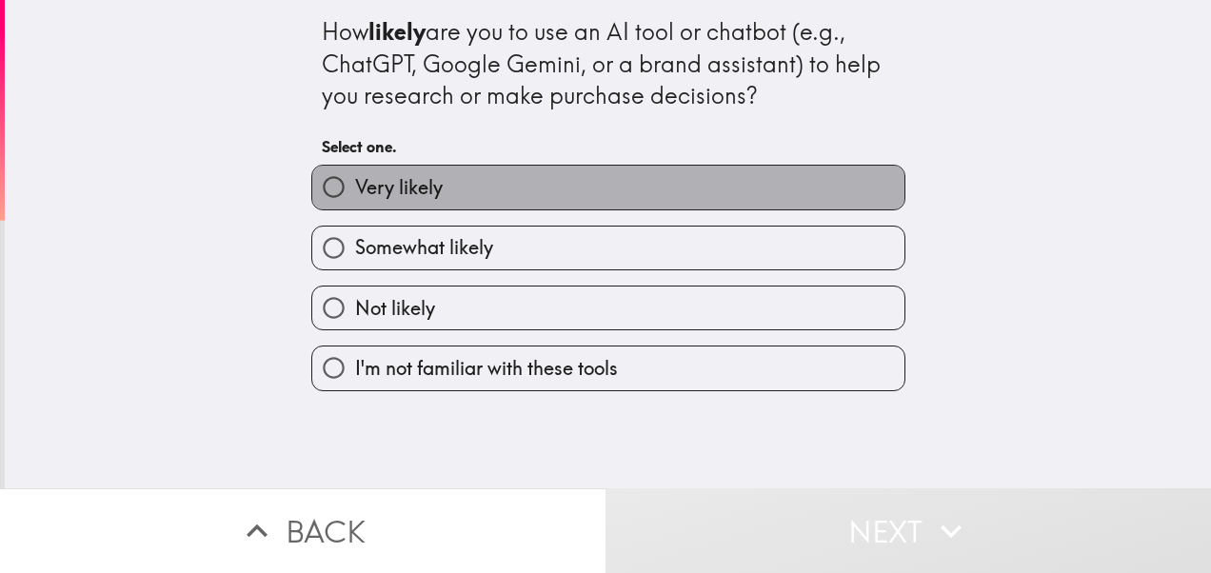
click at [531, 196] on label "Very likely" at bounding box center [608, 187] width 592 height 43
click at [355, 196] on input "Very likely" at bounding box center [333, 187] width 43 height 43
radio input "true"
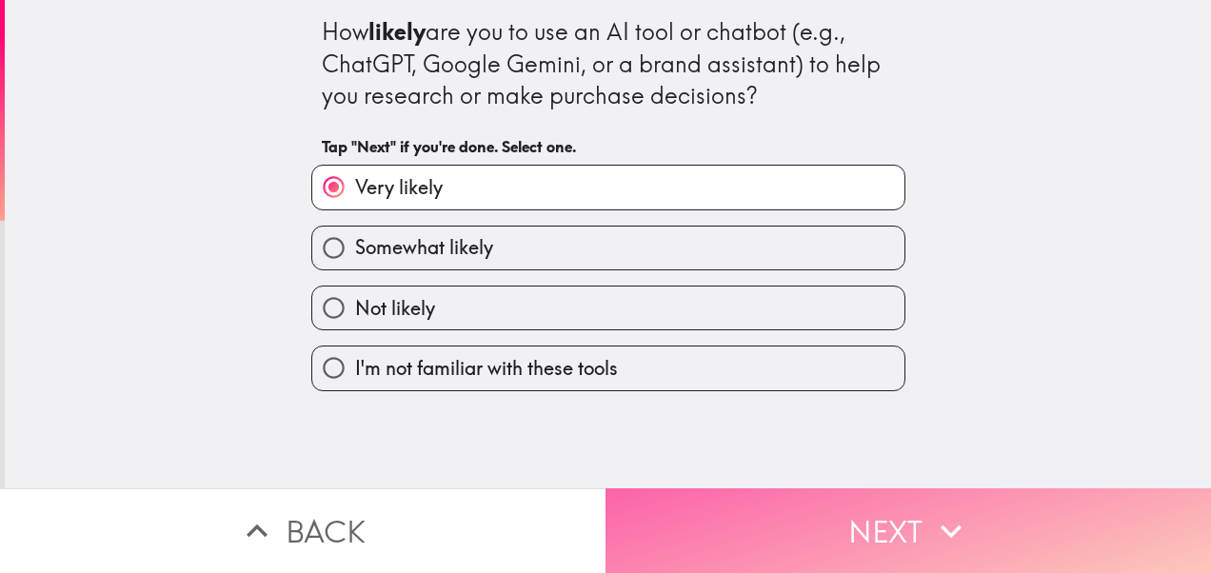
click at [736, 501] on button "Next" at bounding box center [907, 530] width 605 height 85
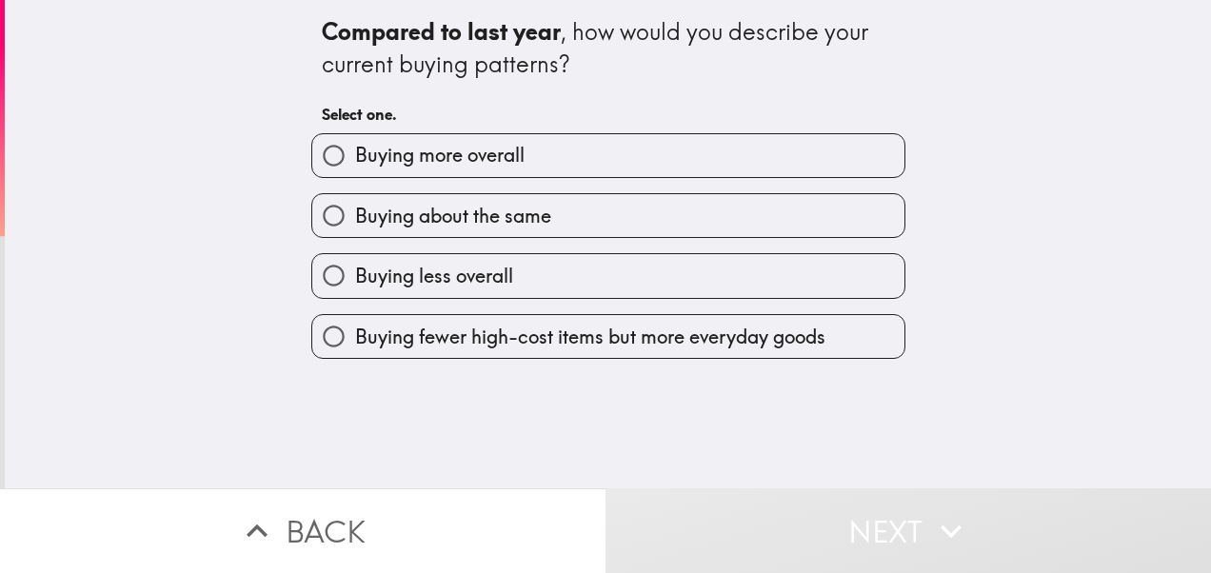
click at [617, 170] on label "Buying more overall" at bounding box center [608, 155] width 592 height 43
click at [355, 170] on input "Buying more overall" at bounding box center [333, 155] width 43 height 43
radio input "true"
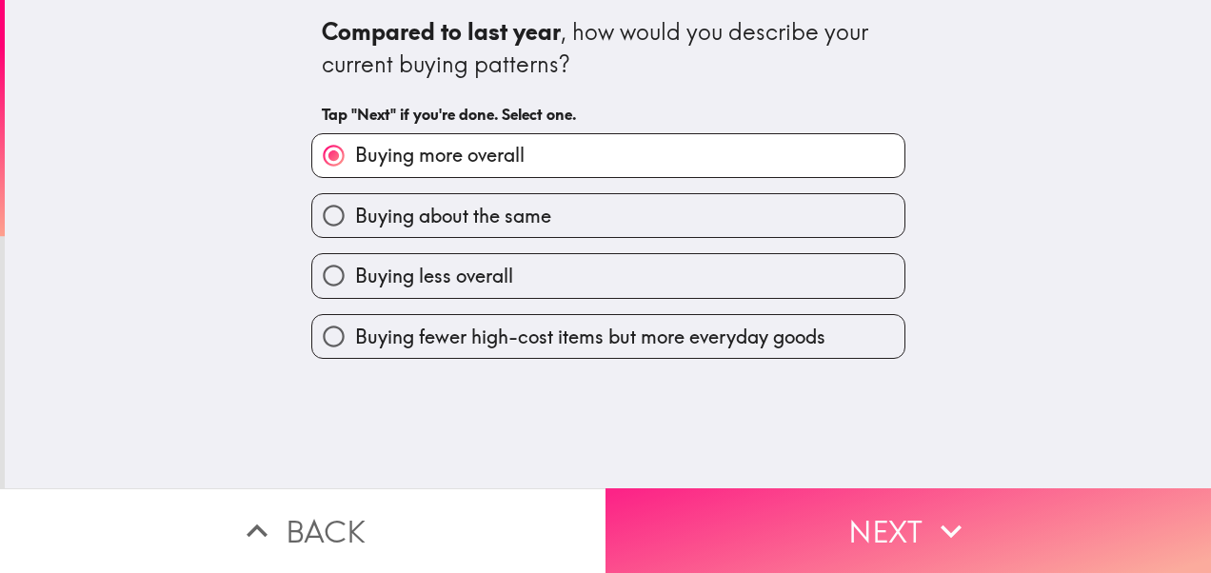
click at [820, 527] on button "Next" at bounding box center [907, 530] width 605 height 85
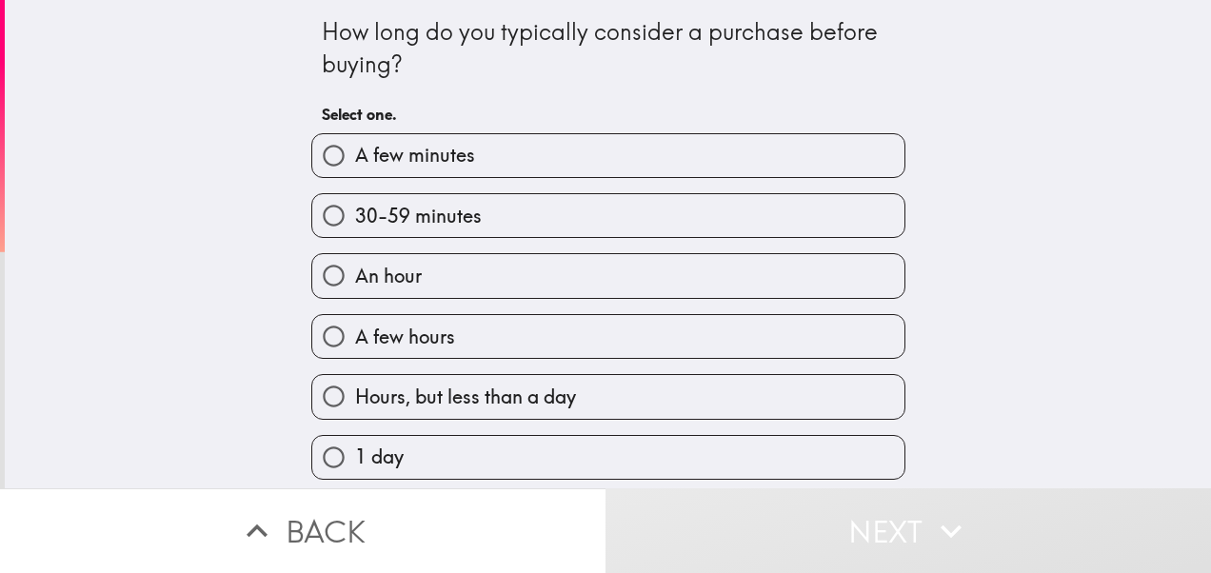
scroll to position [95, 0]
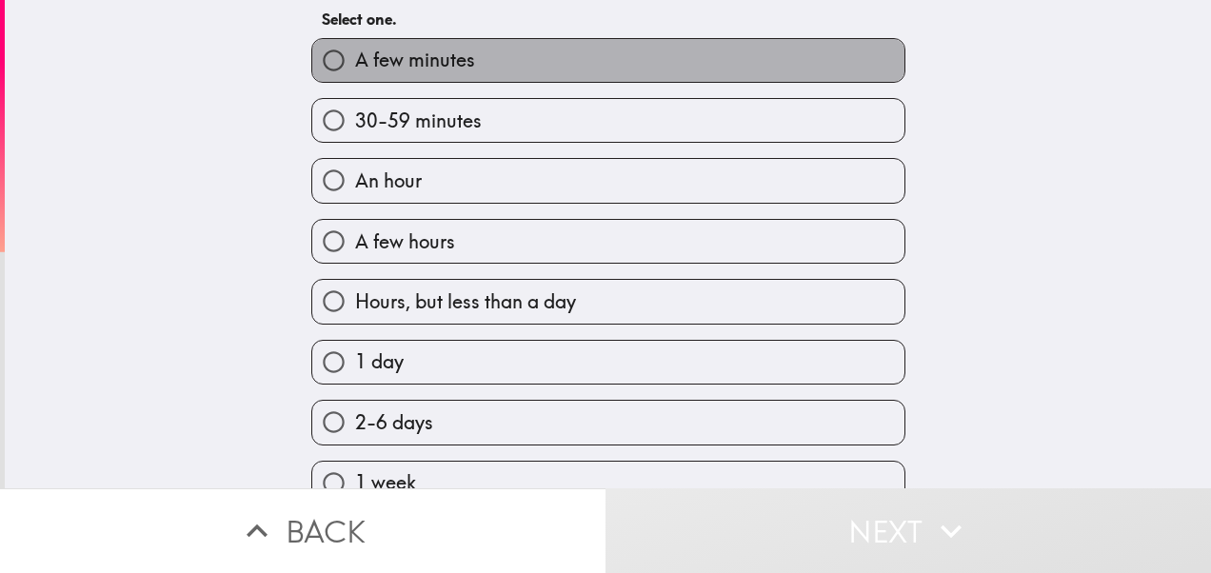
click at [586, 63] on label "A few minutes" at bounding box center [608, 60] width 592 height 43
click at [355, 63] on input "A few minutes" at bounding box center [333, 60] width 43 height 43
radio input "true"
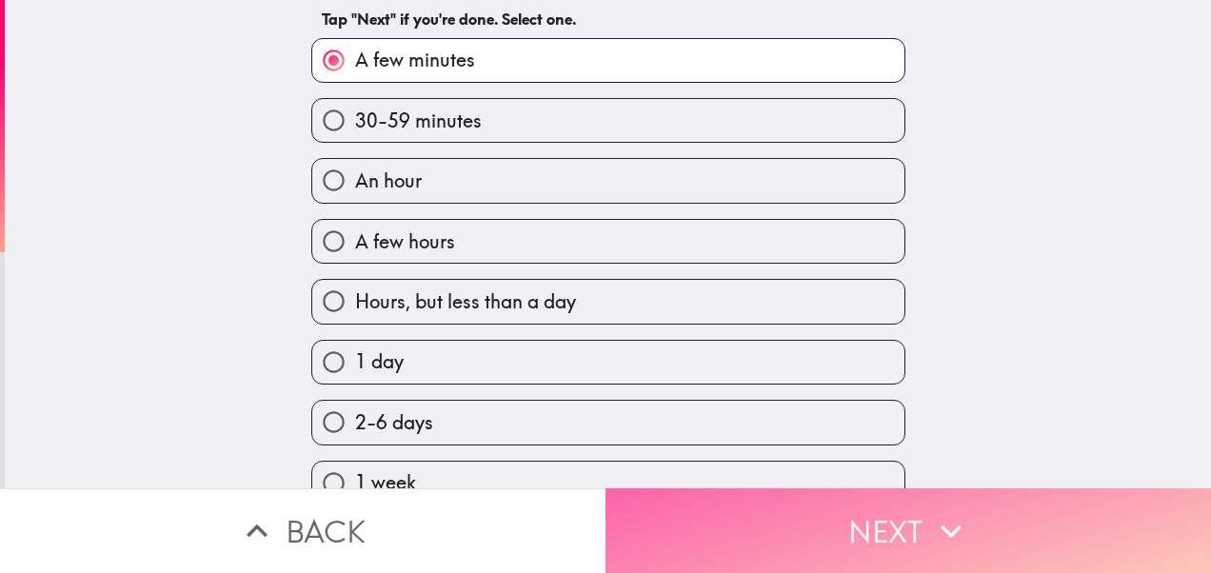
click at [805, 507] on button "Next" at bounding box center [907, 530] width 605 height 85
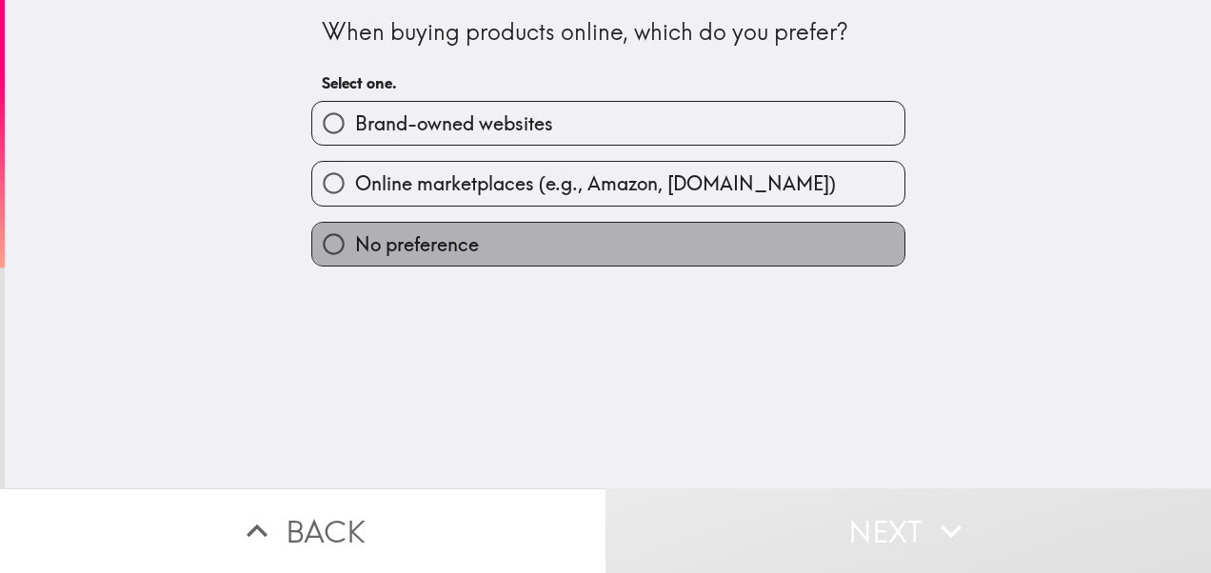
click at [607, 260] on label "No preference" at bounding box center [608, 244] width 592 height 43
click at [355, 260] on input "No preference" at bounding box center [333, 244] width 43 height 43
radio input "true"
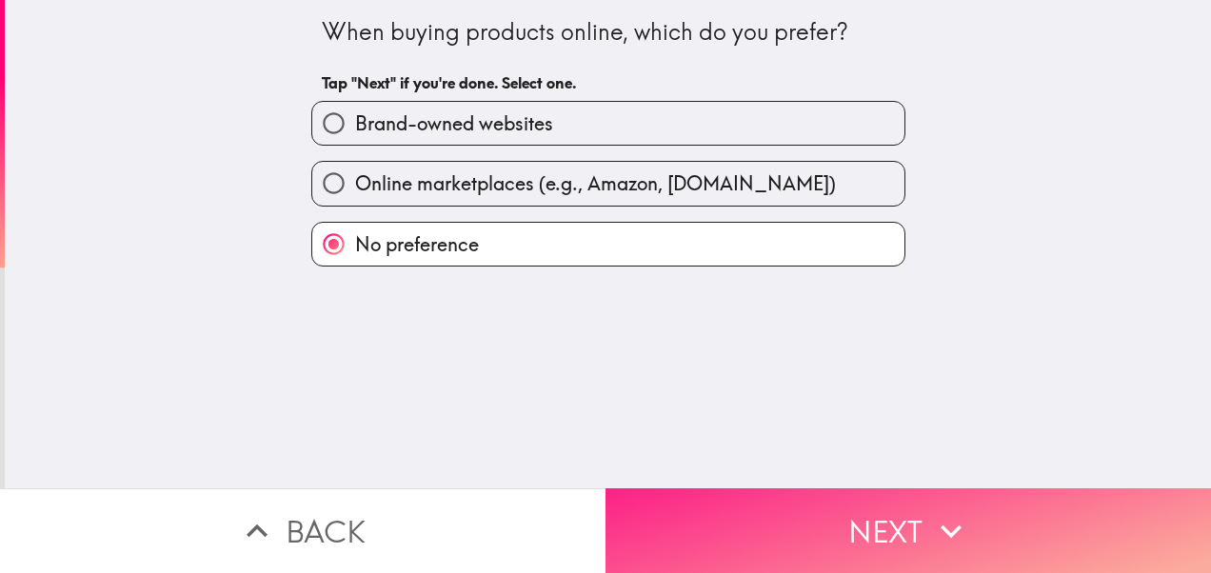
click at [805, 508] on button "Next" at bounding box center [907, 530] width 605 height 85
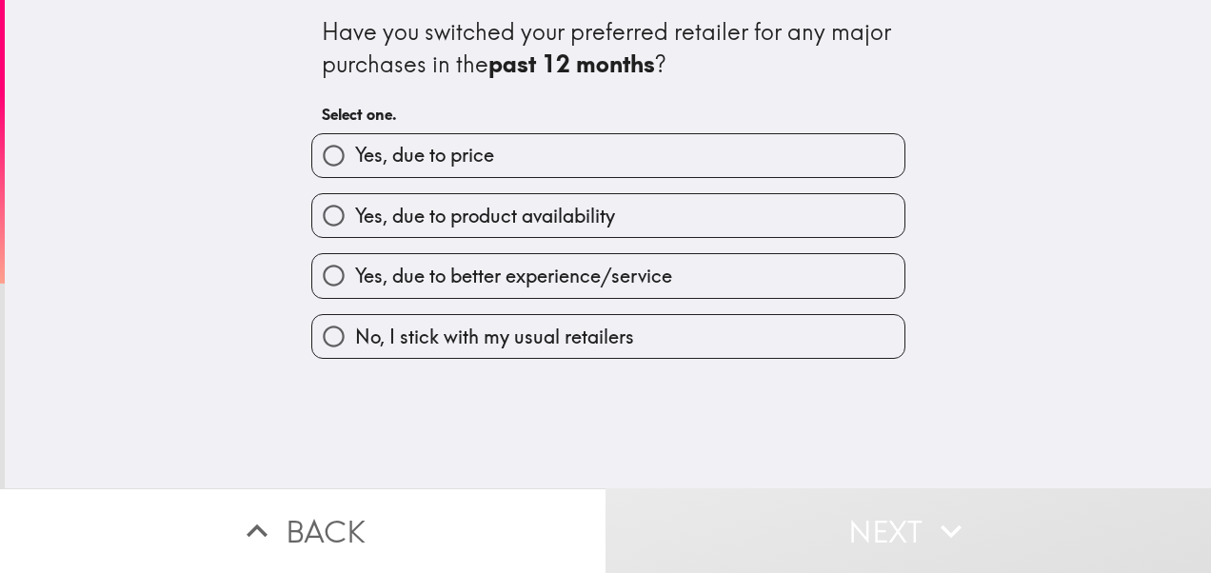
click at [602, 217] on span "Yes, due to product availability" at bounding box center [485, 216] width 260 height 27
click at [355, 217] on input "Yes, due to product availability" at bounding box center [333, 215] width 43 height 43
radio input "true"
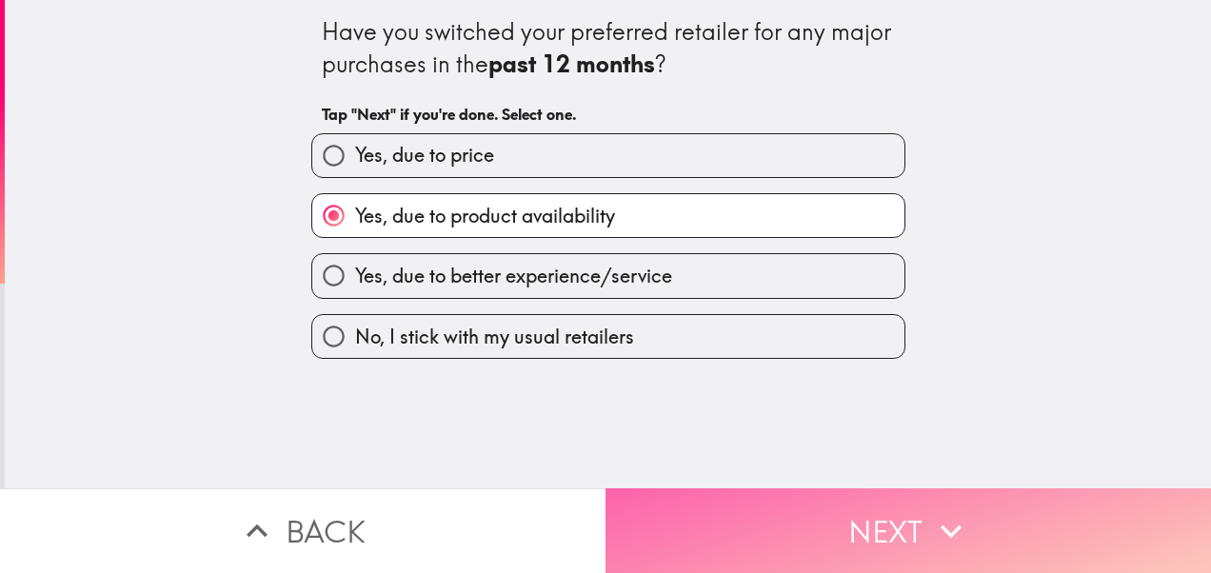
click at [756, 505] on button "Next" at bounding box center [907, 530] width 605 height 85
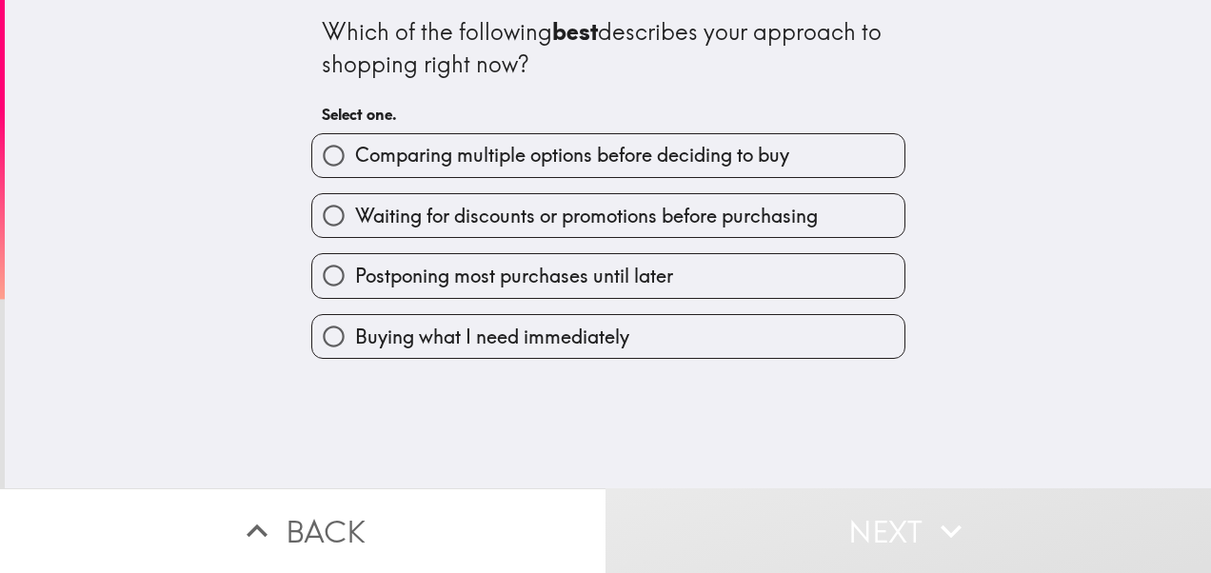
click at [680, 332] on label "Buying what I need immediately" at bounding box center [608, 336] width 592 height 43
click at [355, 332] on input "Buying what I need immediately" at bounding box center [333, 336] width 43 height 43
radio input "true"
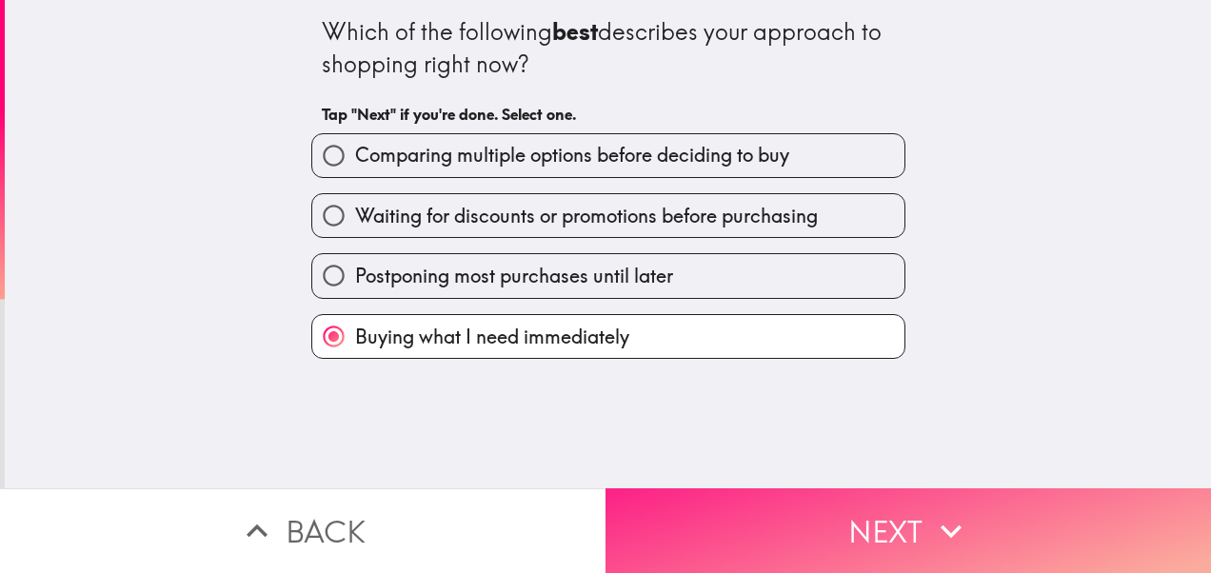
click at [774, 521] on button "Next" at bounding box center [907, 530] width 605 height 85
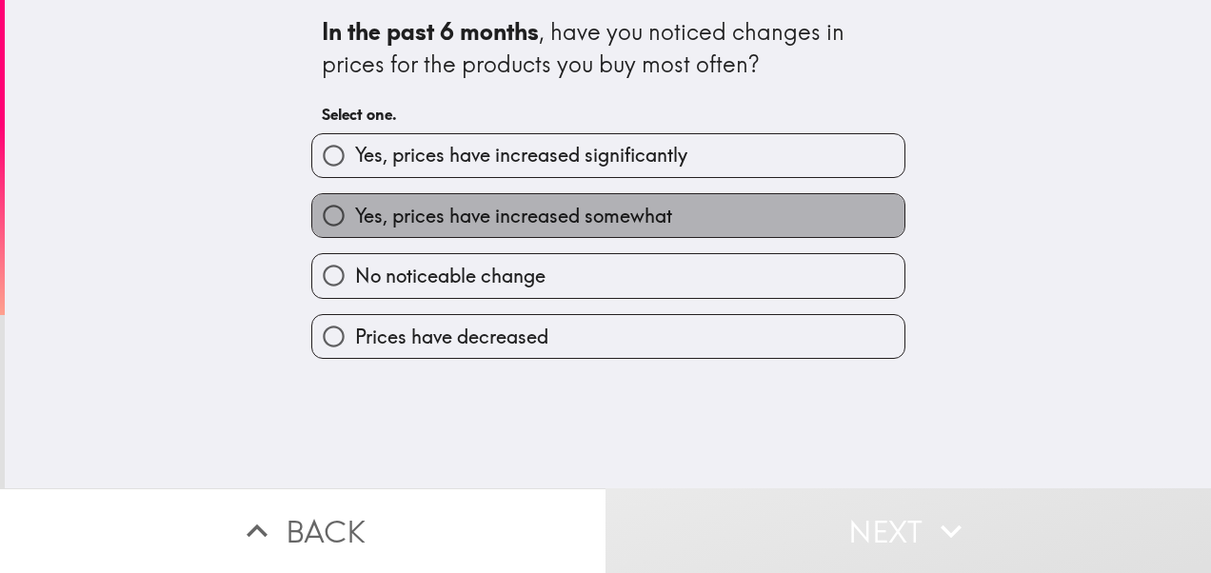
click at [605, 221] on span "Yes, prices have increased somewhat" at bounding box center [513, 216] width 317 height 27
click at [355, 221] on input "Yes, prices have increased somewhat" at bounding box center [333, 215] width 43 height 43
radio input "true"
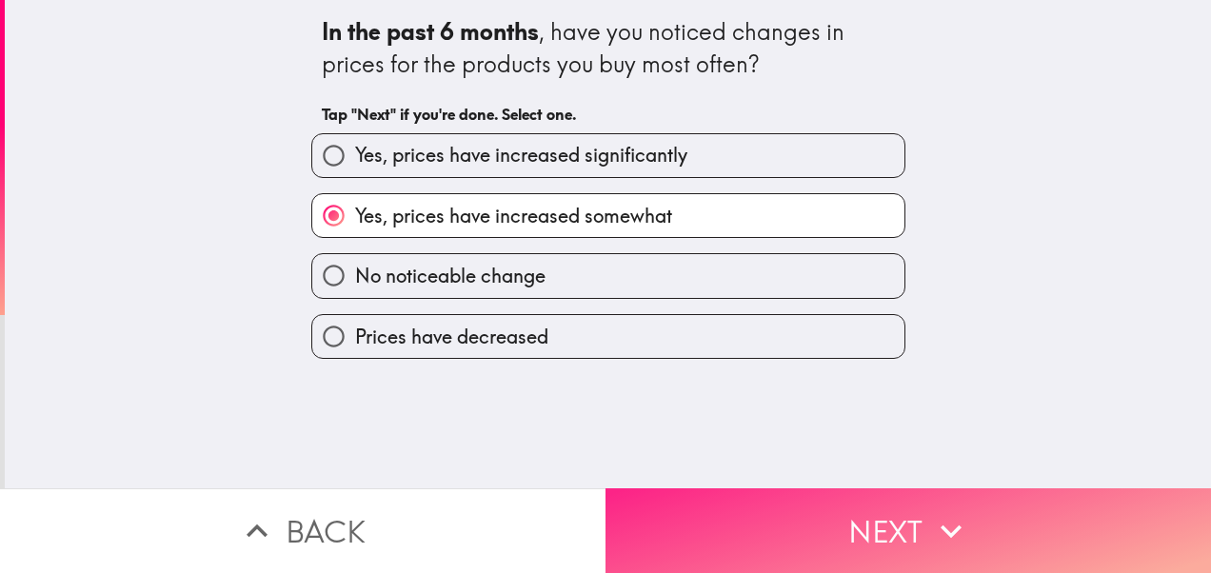
click at [773, 511] on button "Next" at bounding box center [907, 530] width 605 height 85
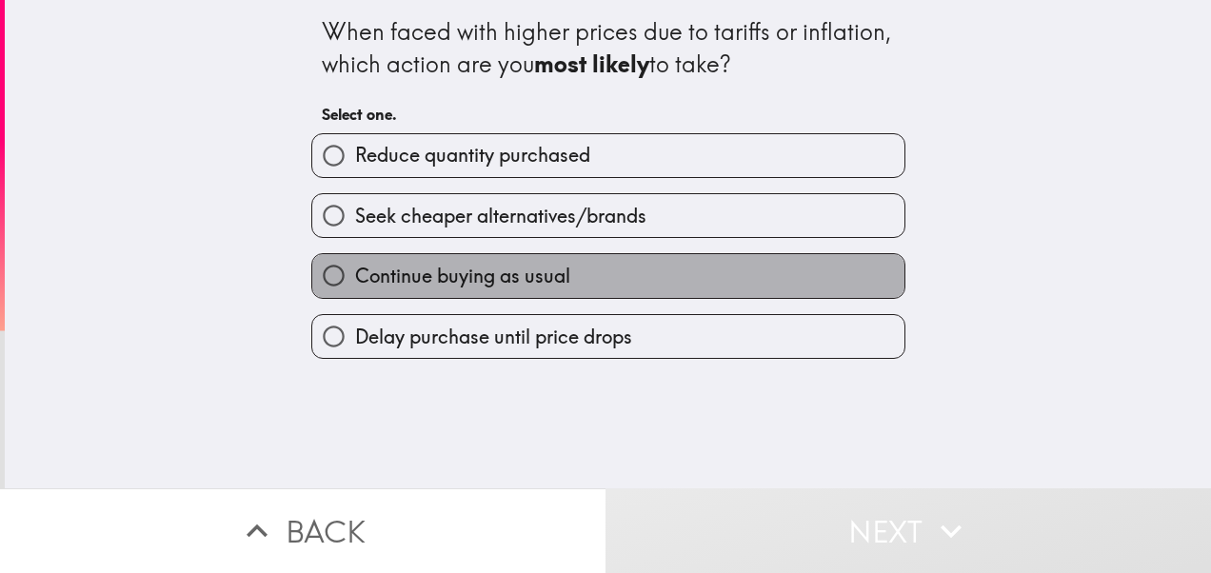
click at [642, 267] on label "Continue buying as usual" at bounding box center [608, 275] width 592 height 43
click at [355, 267] on input "Continue buying as usual" at bounding box center [333, 275] width 43 height 43
radio input "true"
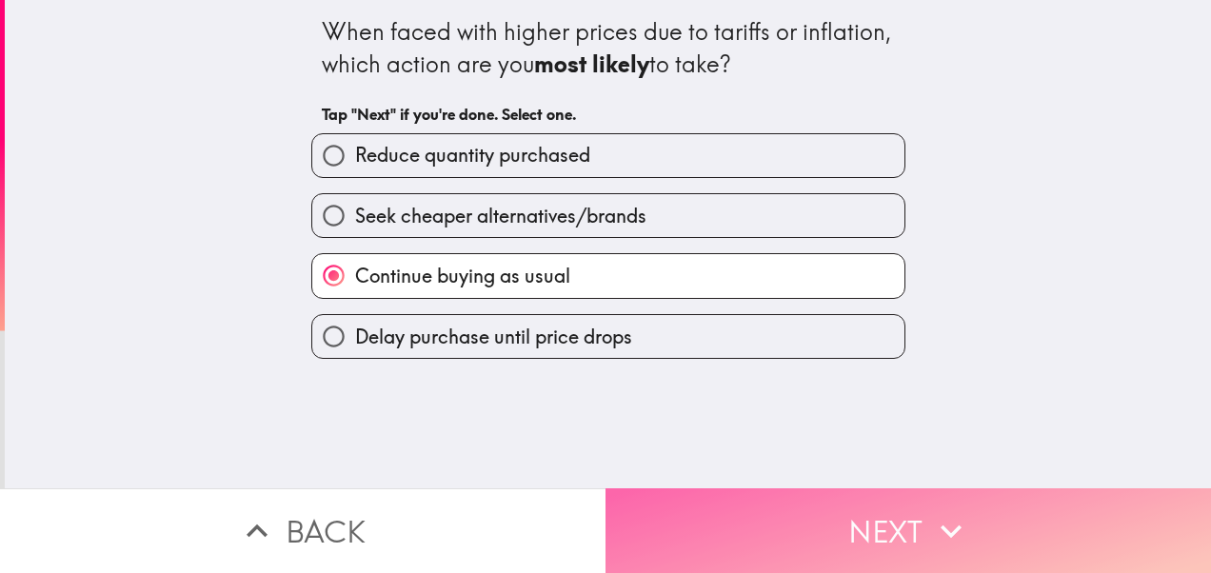
click at [722, 500] on button "Next" at bounding box center [907, 530] width 605 height 85
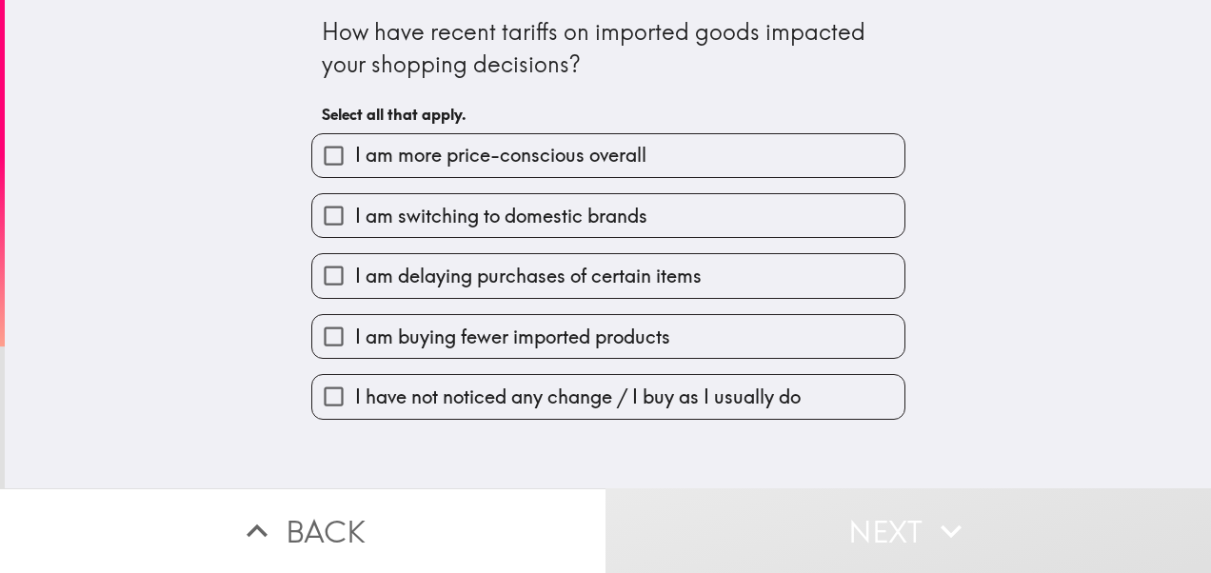
click at [562, 414] on label "I have not noticed any change / I buy as I usually do" at bounding box center [608, 396] width 592 height 43
click at [355, 414] on input "I have not noticed any change / I buy as I usually do" at bounding box center [333, 396] width 43 height 43
checkbox input "true"
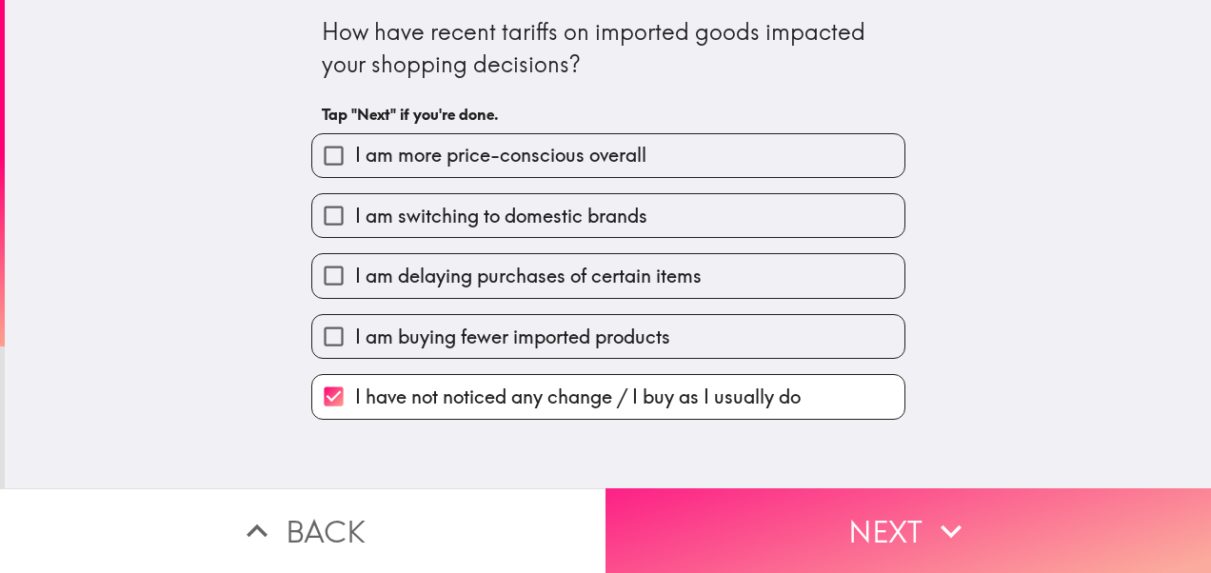
click at [740, 504] on button "Next" at bounding box center [907, 530] width 605 height 85
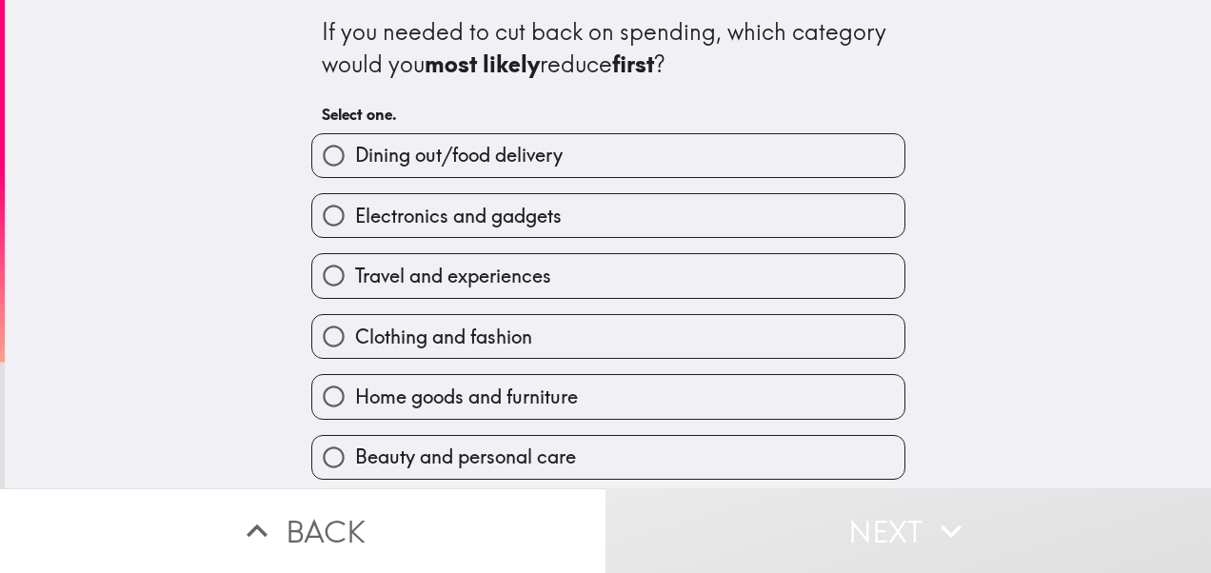
scroll to position [95, 0]
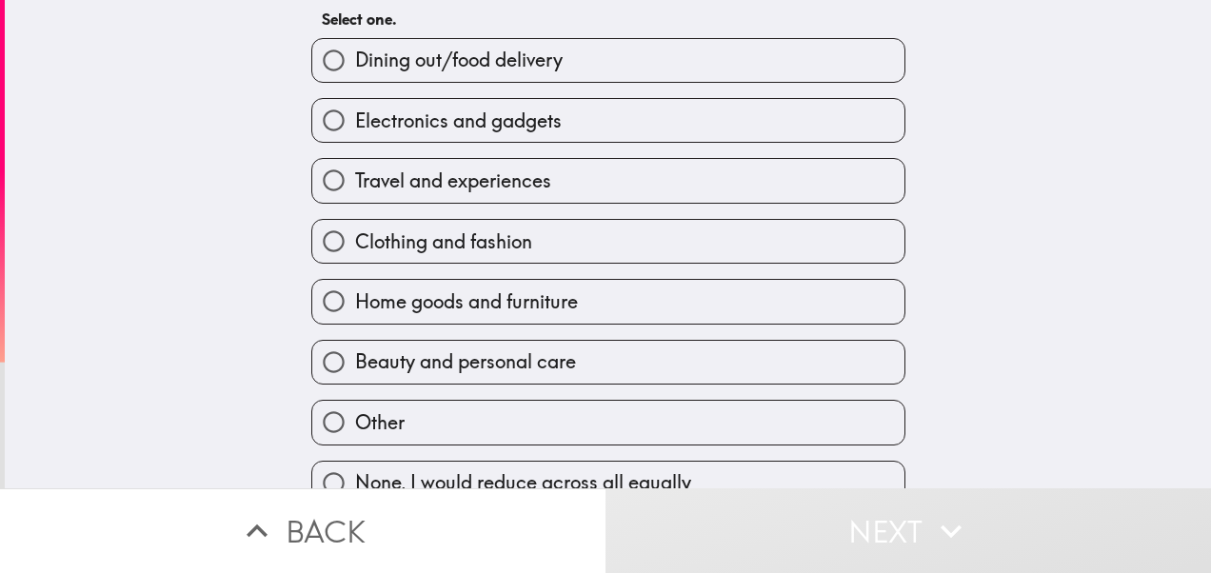
click at [617, 190] on label "Travel and experiences" at bounding box center [608, 180] width 592 height 43
click at [355, 190] on input "Travel and experiences" at bounding box center [333, 180] width 43 height 43
radio input "true"
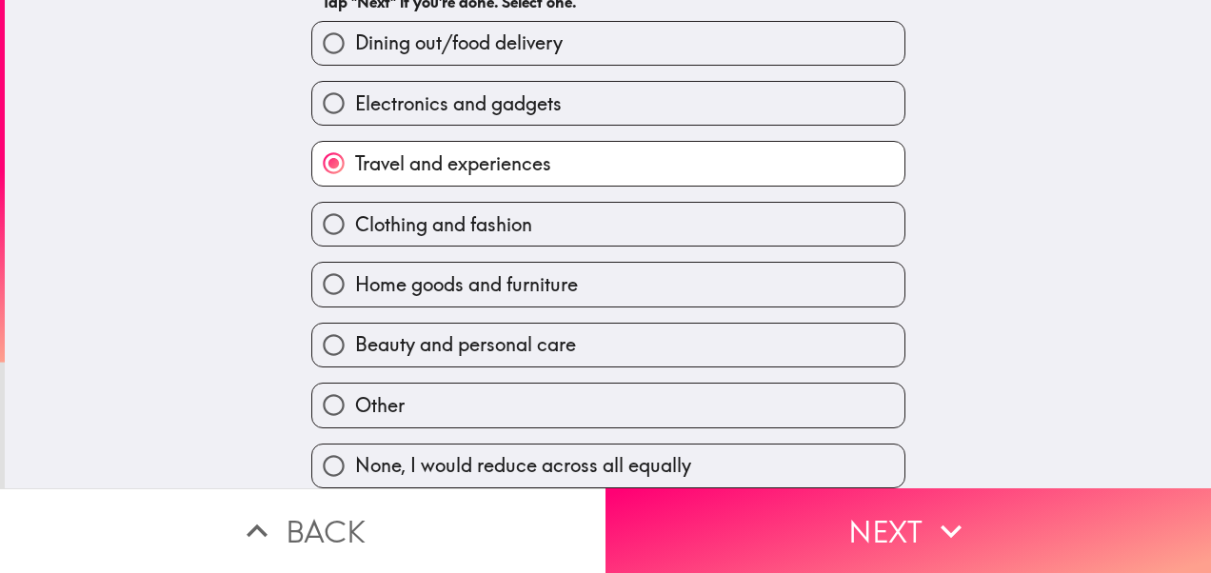
scroll to position [131, 0]
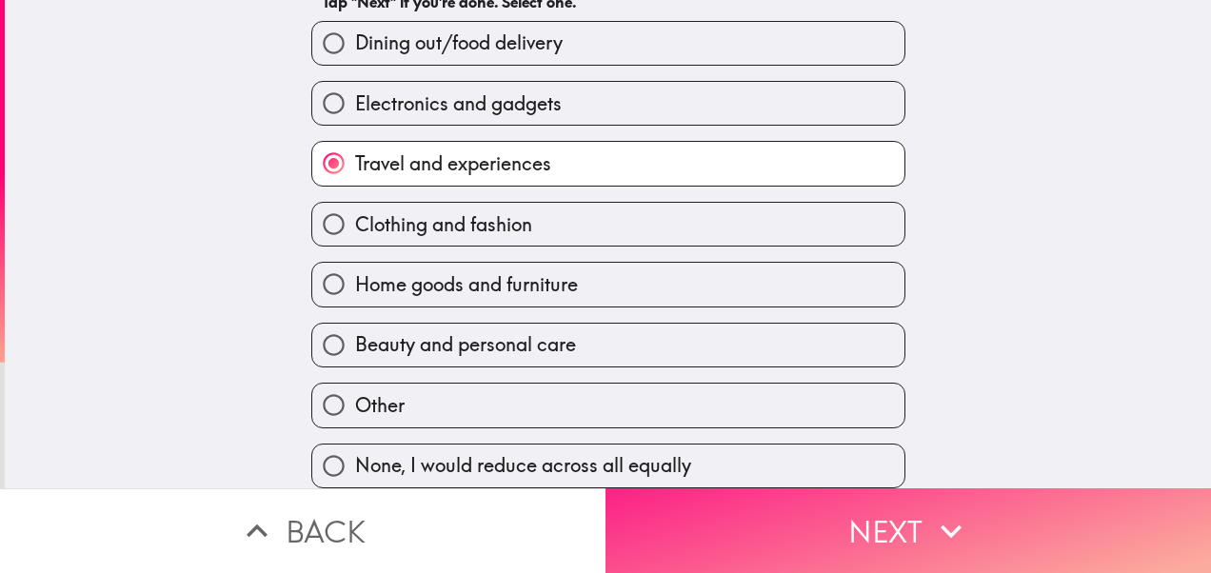
click at [753, 504] on button "Next" at bounding box center [907, 530] width 605 height 85
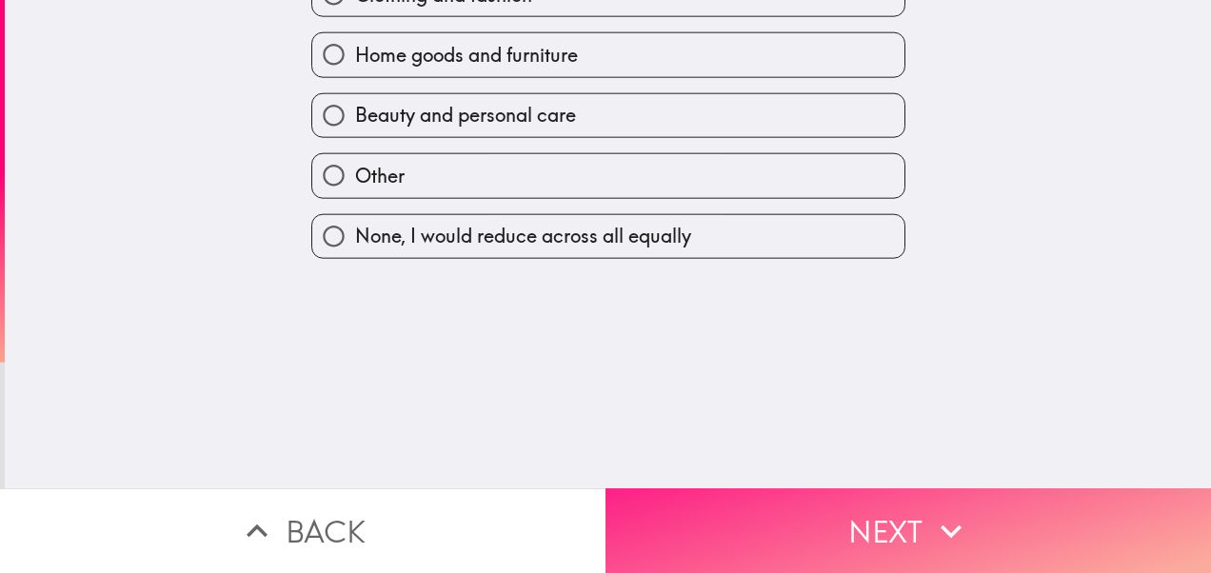
scroll to position [0, 0]
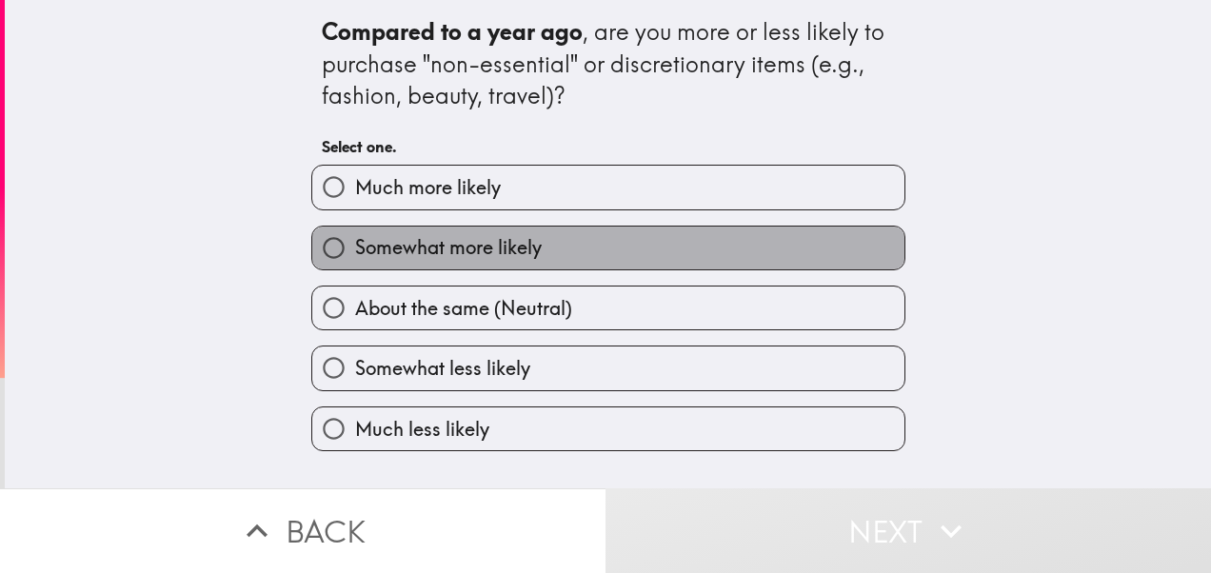
click at [632, 250] on label "Somewhat more likely" at bounding box center [608, 248] width 592 height 43
click at [355, 250] on input "Somewhat more likely" at bounding box center [333, 248] width 43 height 43
radio input "true"
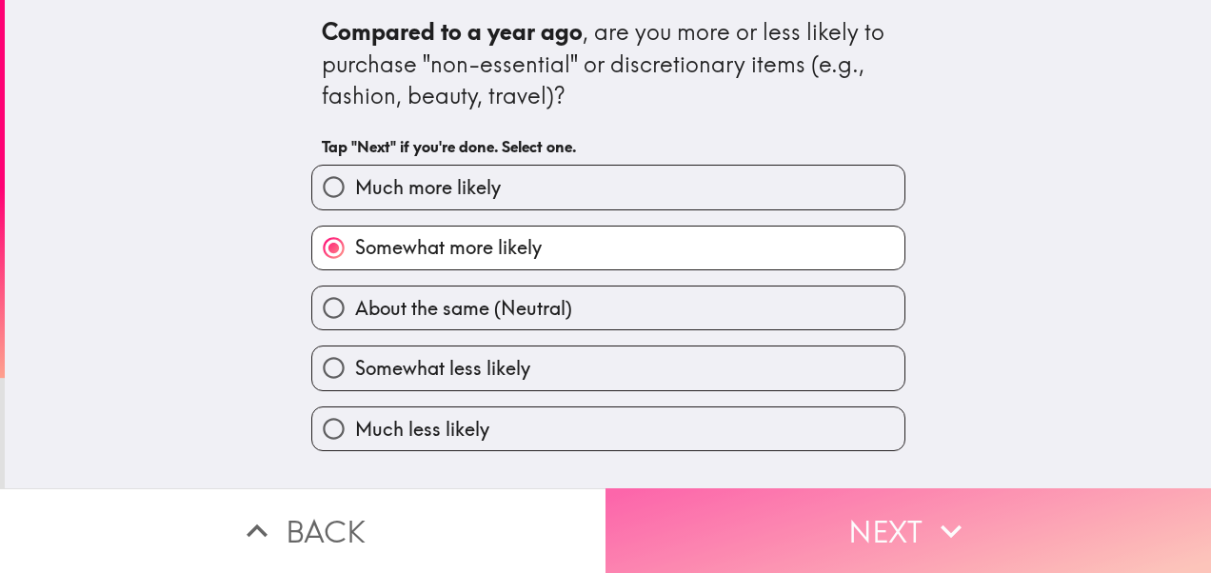
click at [782, 499] on button "Next" at bounding box center [907, 530] width 605 height 85
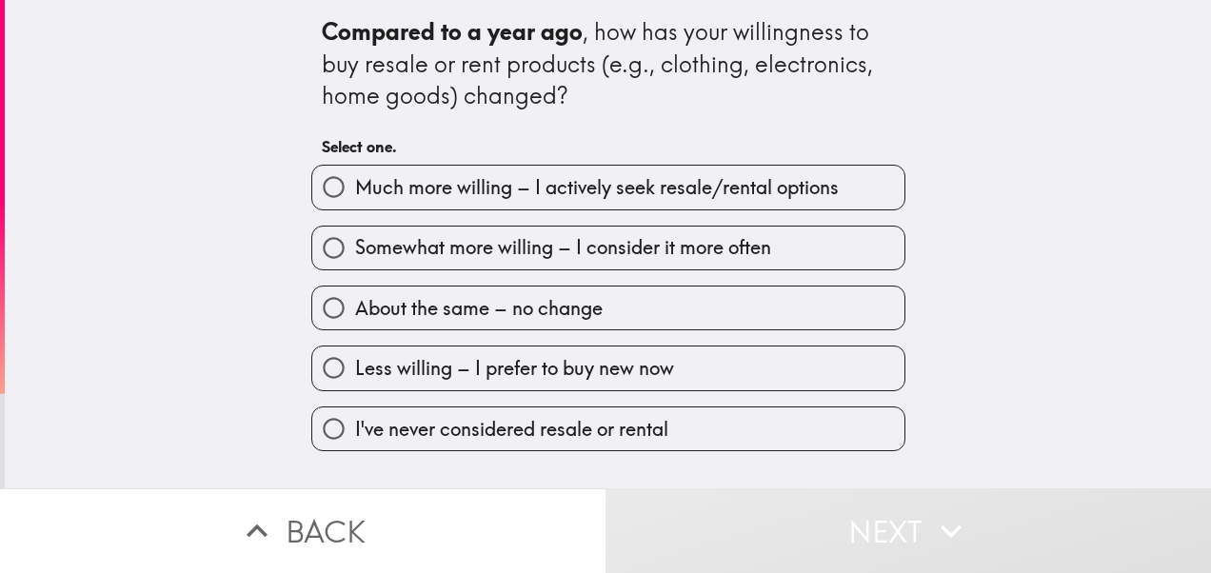
click at [591, 309] on label "About the same – no change" at bounding box center [608, 308] width 592 height 43
click at [355, 309] on input "About the same – no change" at bounding box center [333, 308] width 43 height 43
radio input "true"
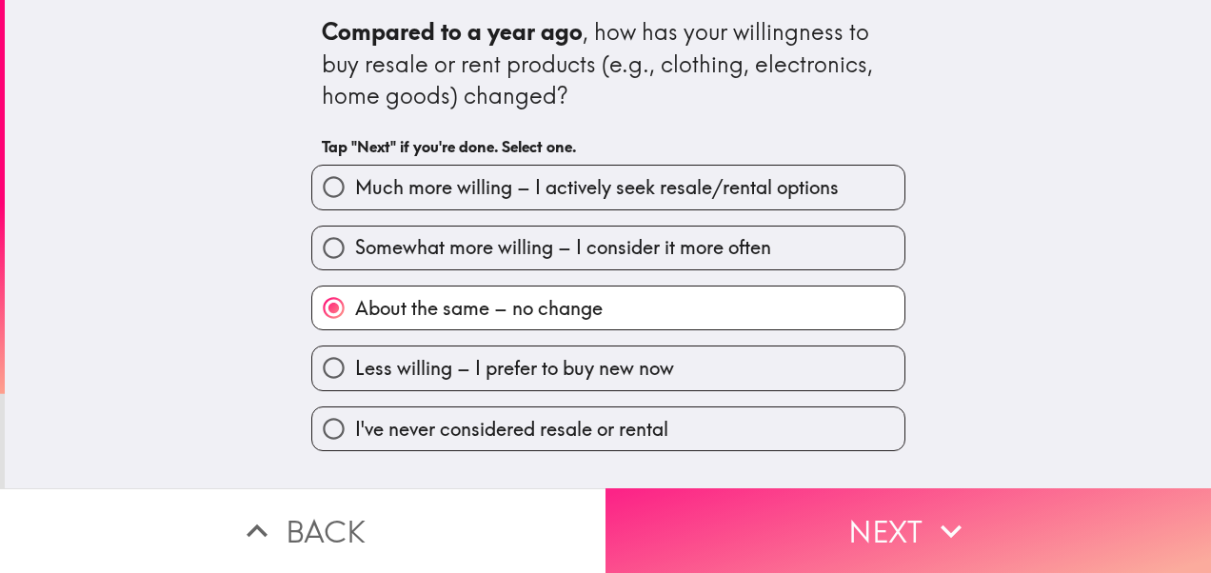
click at [689, 505] on button "Next" at bounding box center [907, 530] width 605 height 85
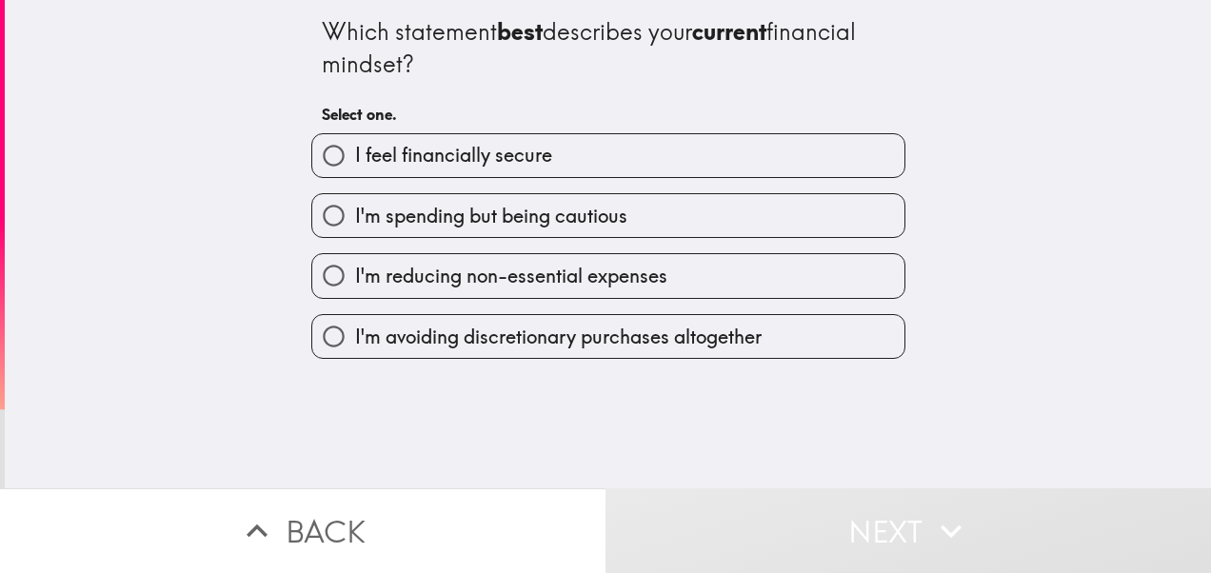
click at [572, 158] on label "I feel financially secure" at bounding box center [608, 155] width 592 height 43
click at [355, 158] on input "I feel financially secure" at bounding box center [333, 155] width 43 height 43
radio input "true"
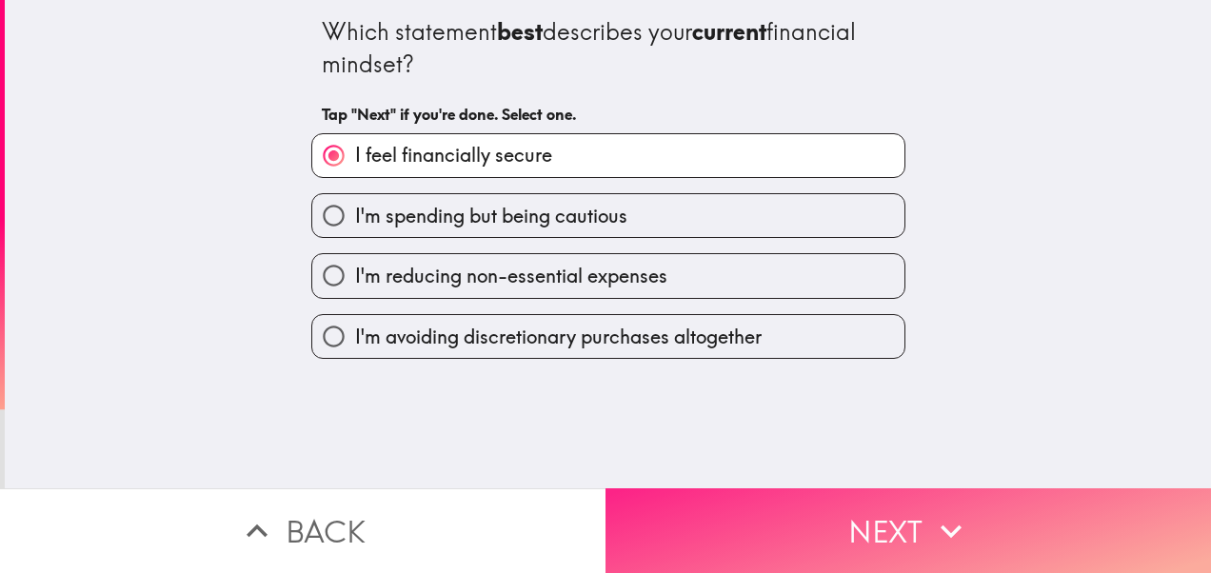
click at [746, 510] on button "Next" at bounding box center [907, 530] width 605 height 85
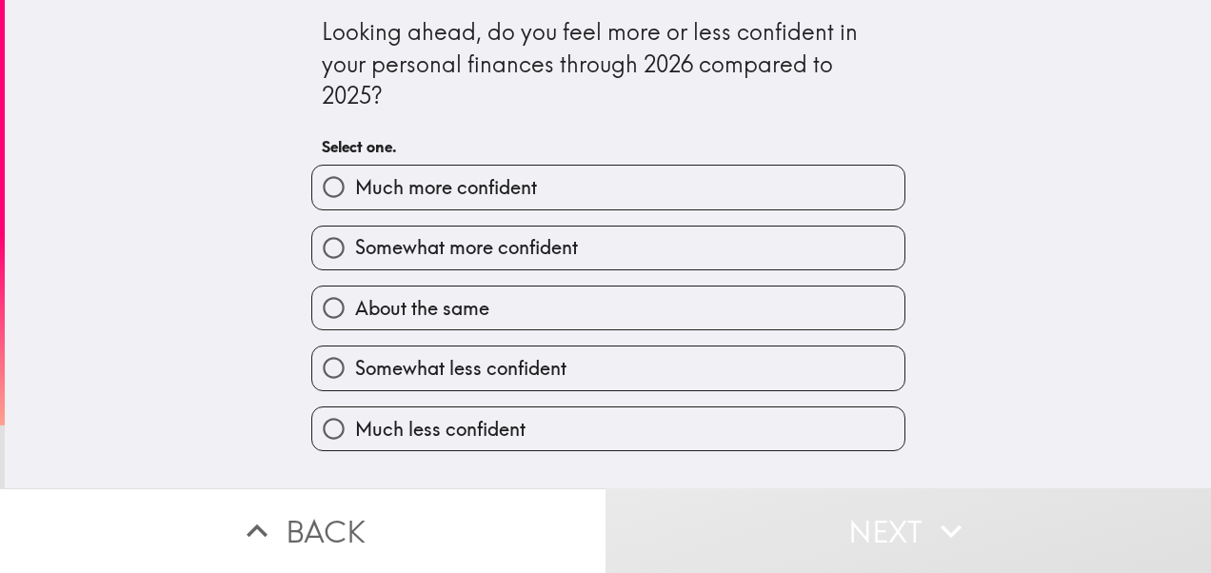
click at [614, 199] on label "Much more confident" at bounding box center [608, 187] width 592 height 43
click at [355, 199] on input "Much more confident" at bounding box center [333, 187] width 43 height 43
radio input "true"
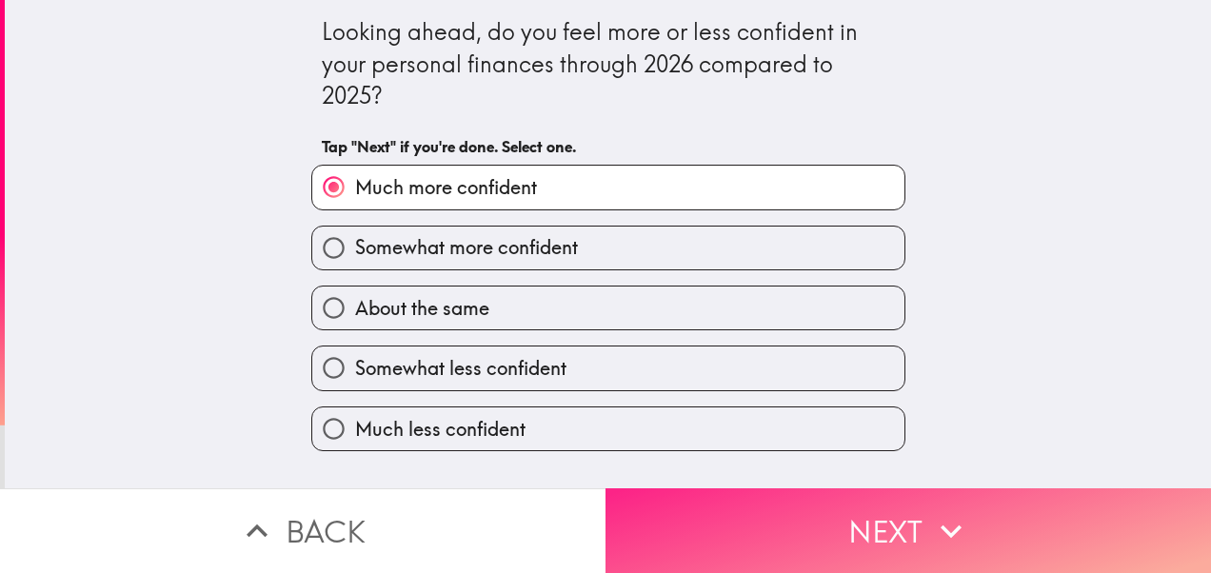
click at [776, 518] on button "Next" at bounding box center [907, 530] width 605 height 85
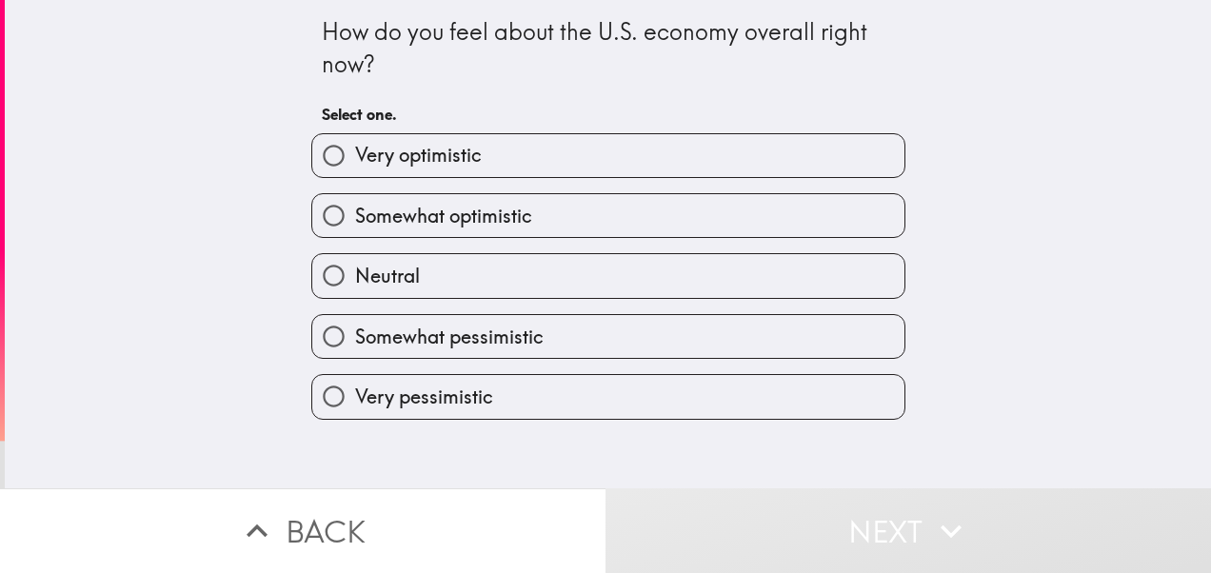
click at [631, 168] on label "Very optimistic" at bounding box center [608, 155] width 592 height 43
click at [355, 168] on input "Very optimistic" at bounding box center [333, 155] width 43 height 43
radio input "true"
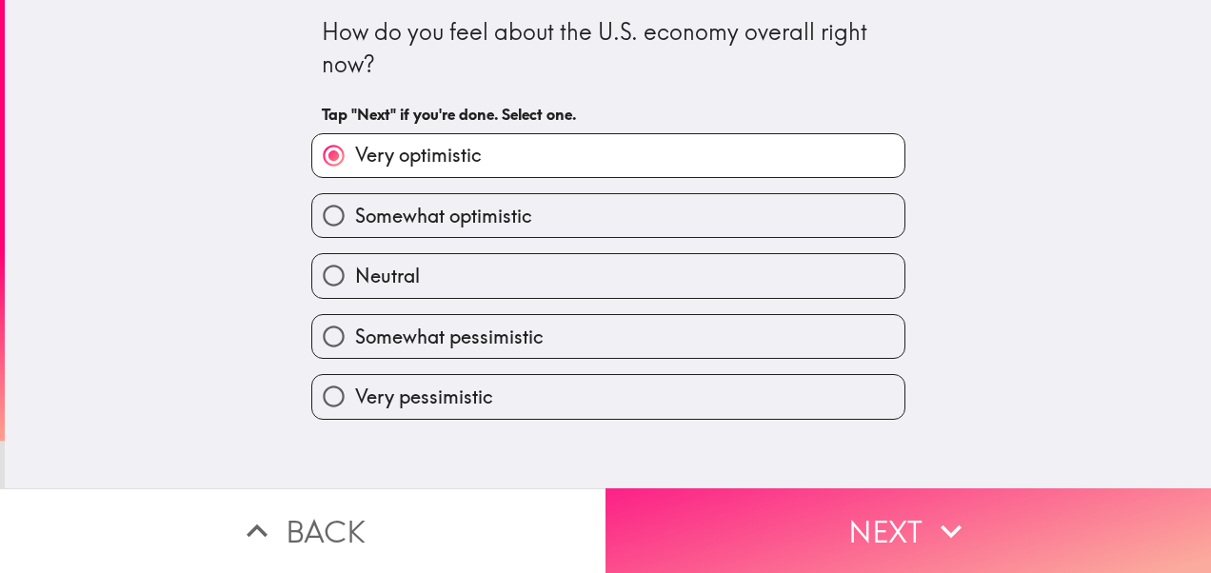
click at [746, 508] on button "Next" at bounding box center [907, 530] width 605 height 85
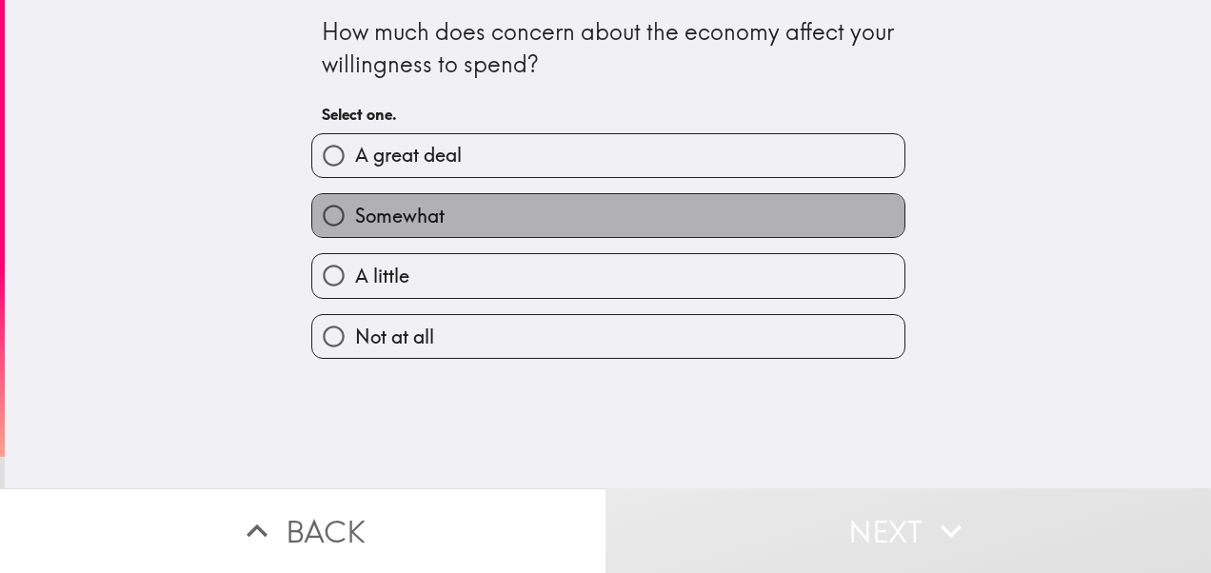
click at [632, 225] on label "Somewhat" at bounding box center [608, 215] width 592 height 43
click at [355, 225] on input "Somewhat" at bounding box center [333, 215] width 43 height 43
radio input "true"
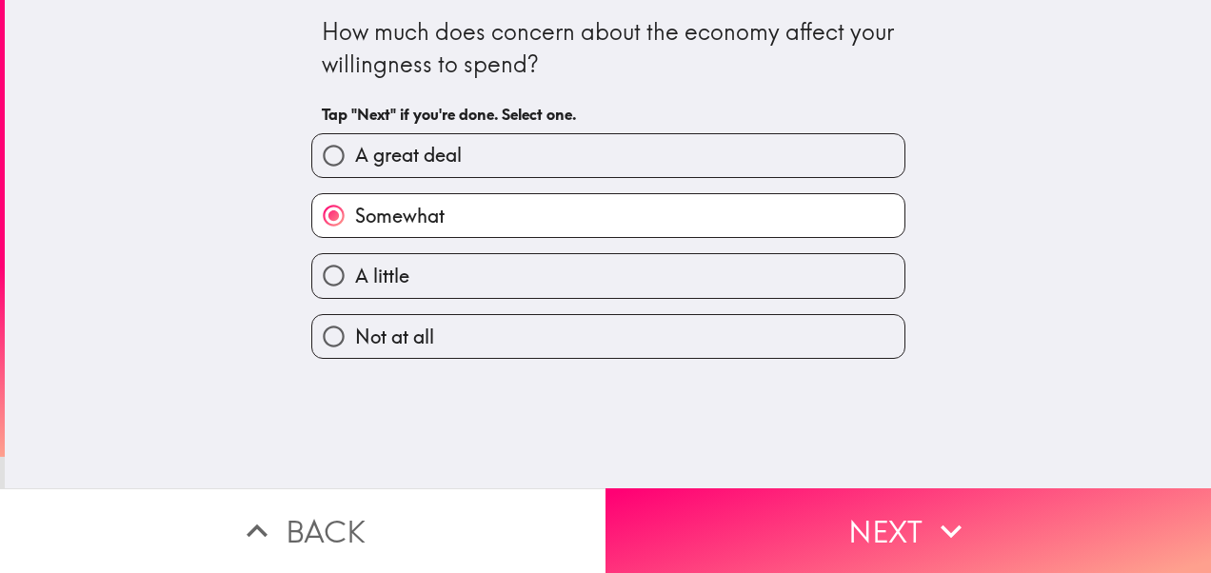
click at [570, 126] on div "A great deal" at bounding box center [600, 148] width 609 height 60
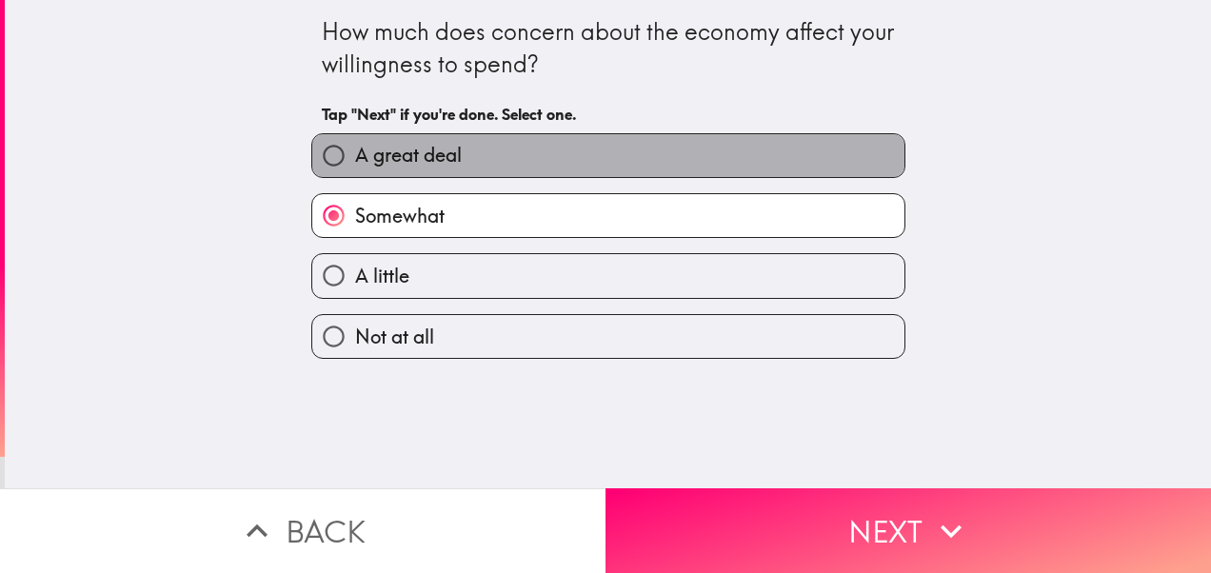
click at [571, 150] on label "A great deal" at bounding box center [608, 155] width 592 height 43
click at [355, 150] on input "A great deal" at bounding box center [333, 155] width 43 height 43
radio input "true"
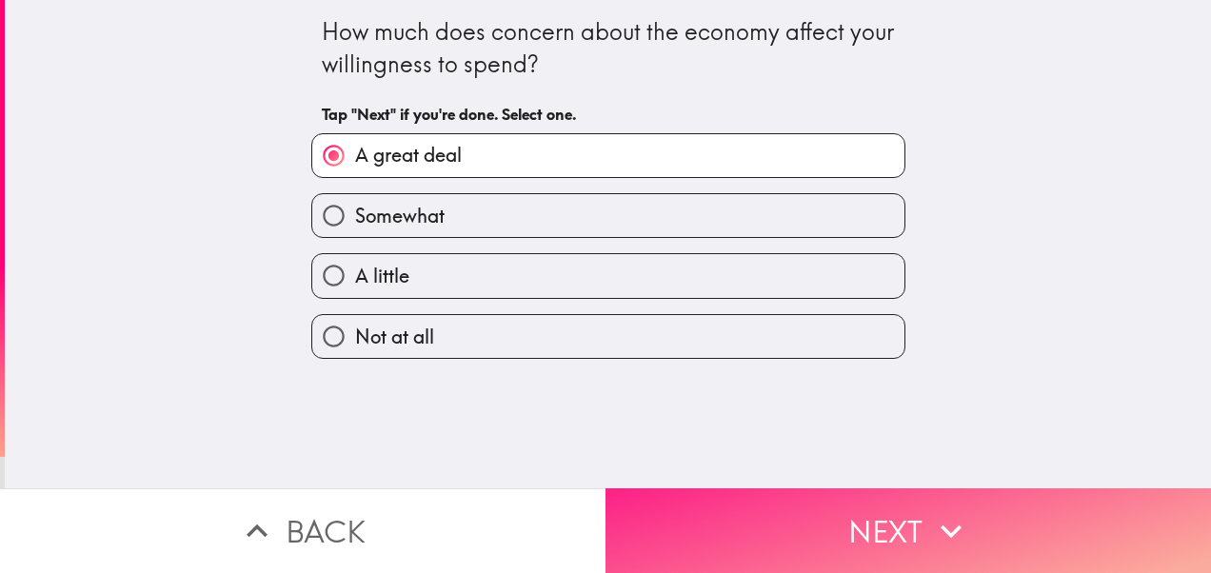
click at [761, 495] on button "Next" at bounding box center [907, 530] width 605 height 85
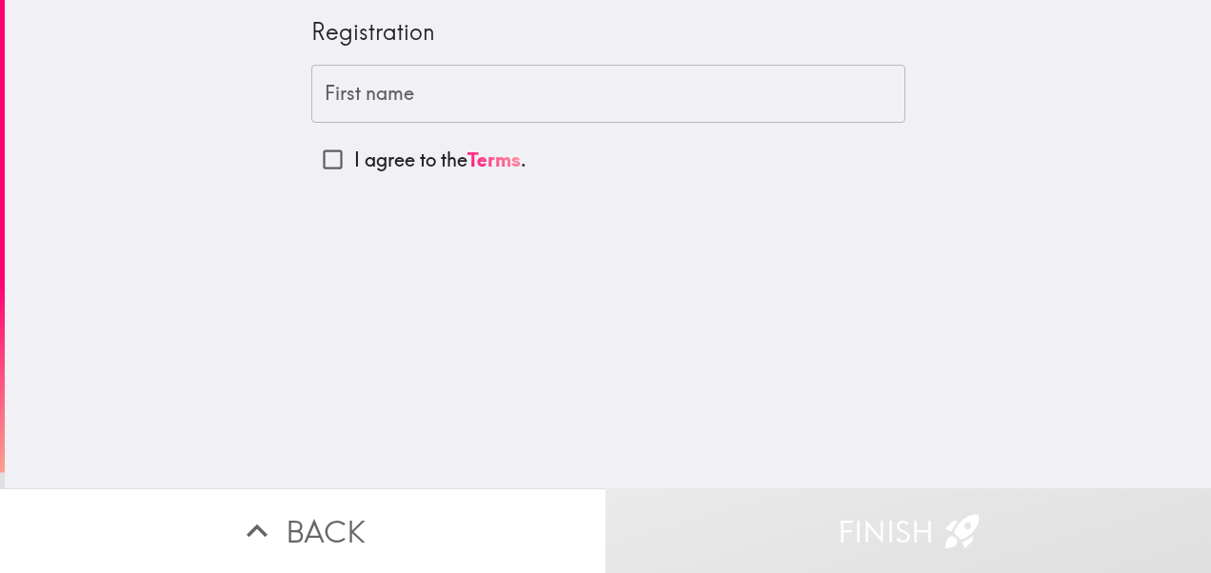
click at [403, 83] on input "First name" at bounding box center [608, 94] width 594 height 59
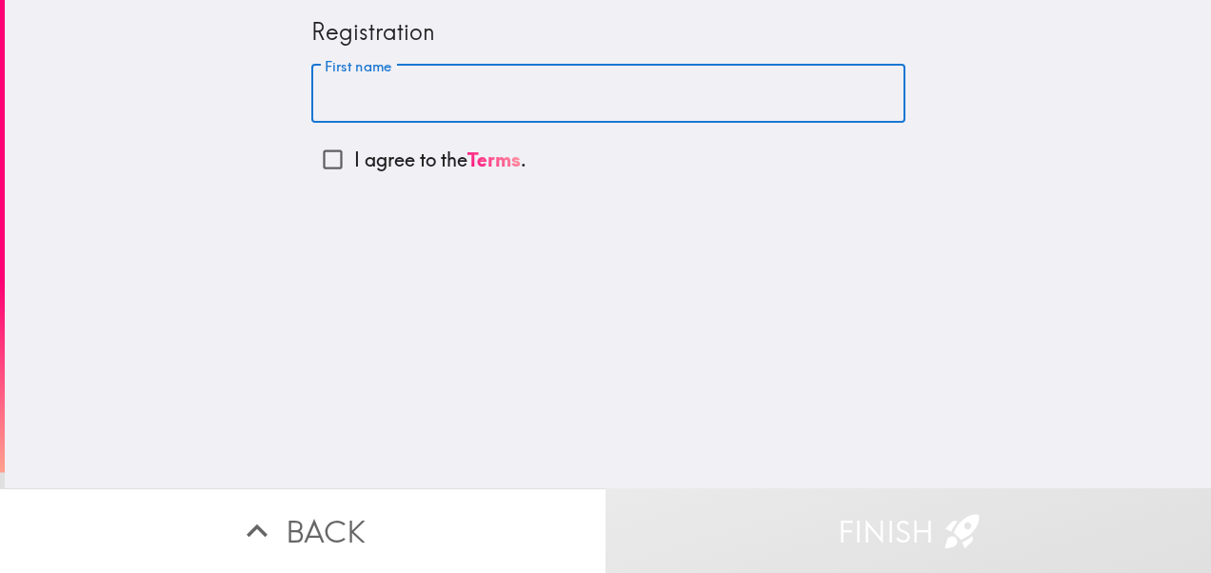
type input "[PERSON_NAME]"
click at [316, 163] on input "I agree to the Terms ." at bounding box center [332, 159] width 43 height 43
checkbox input "true"
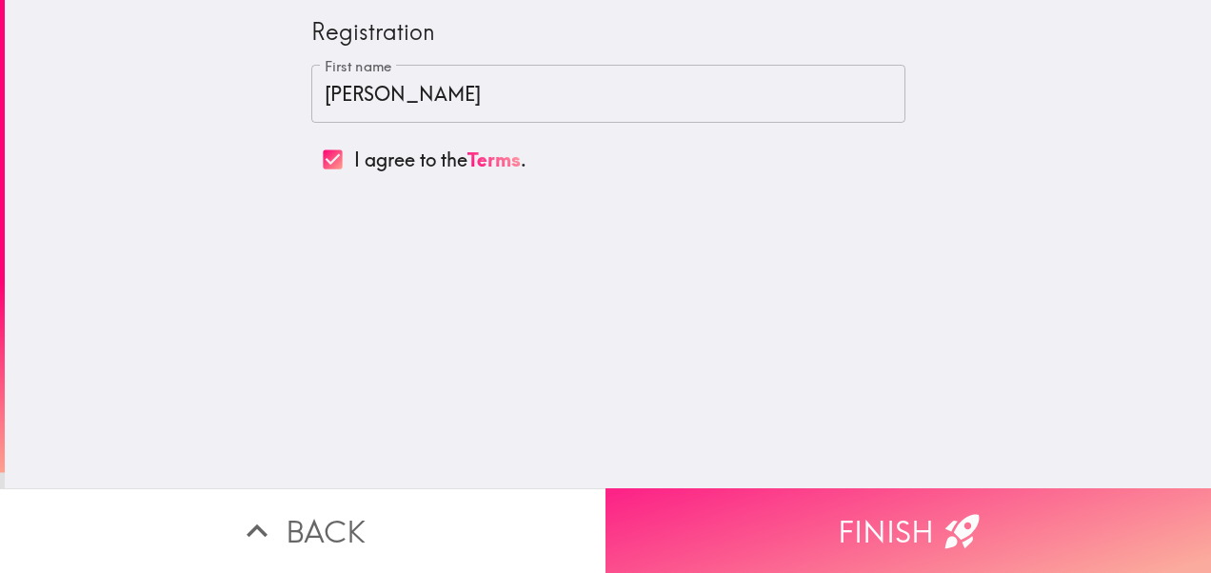
click at [740, 520] on button "Finish" at bounding box center [907, 530] width 605 height 85
